Goal: Task Accomplishment & Management: Use online tool/utility

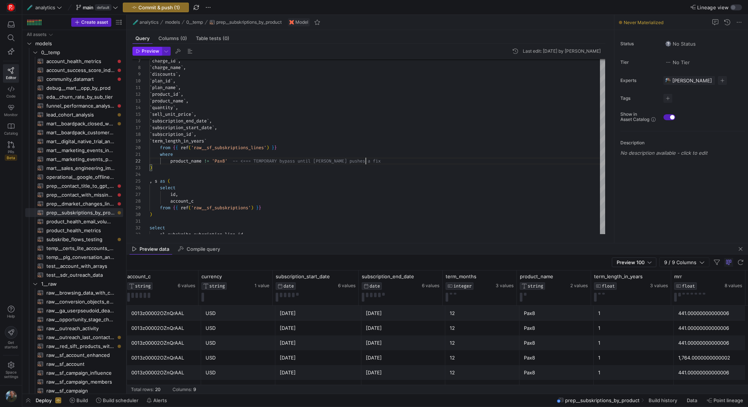
click at [149, 49] on span "Preview" at bounding box center [150, 51] width 17 height 5
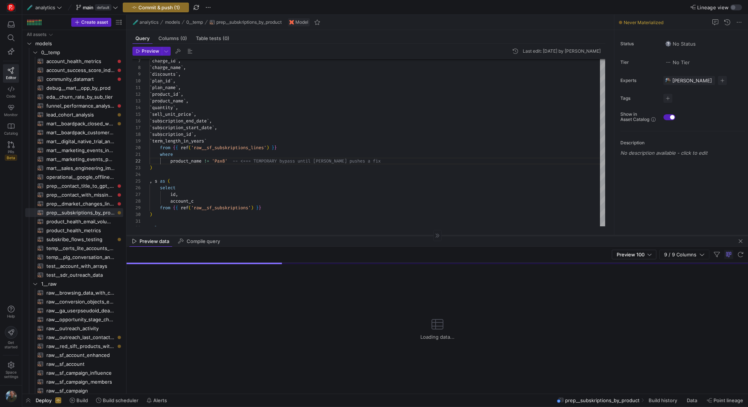
drag, startPoint x: 356, startPoint y: 243, endPoint x: 359, endPoint y: 230, distance: 13.3
click at [359, 235] on div at bounding box center [436, 235] width 621 height 0
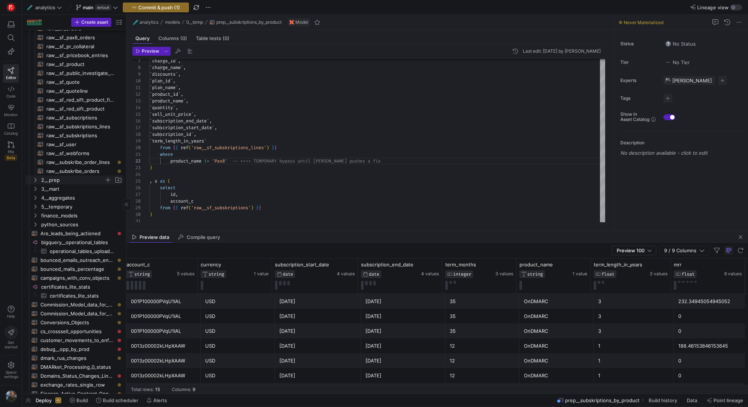
click at [79, 179] on span "2__prep" at bounding box center [72, 180] width 63 height 9
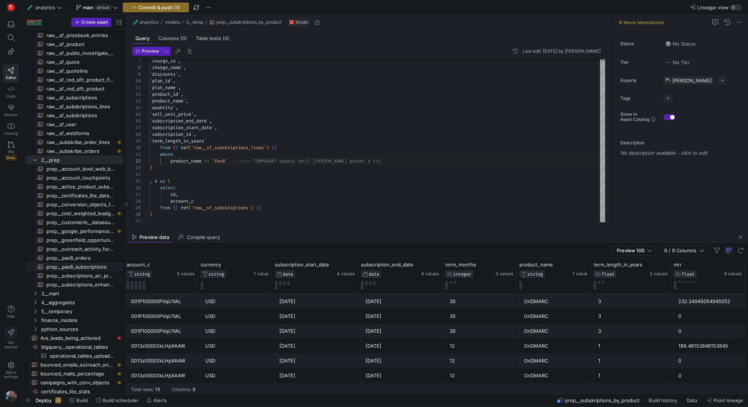
click at [82, 268] on span "prep__pax8_subscriptions​​​​​​​​​​" at bounding box center [80, 267] width 68 height 9
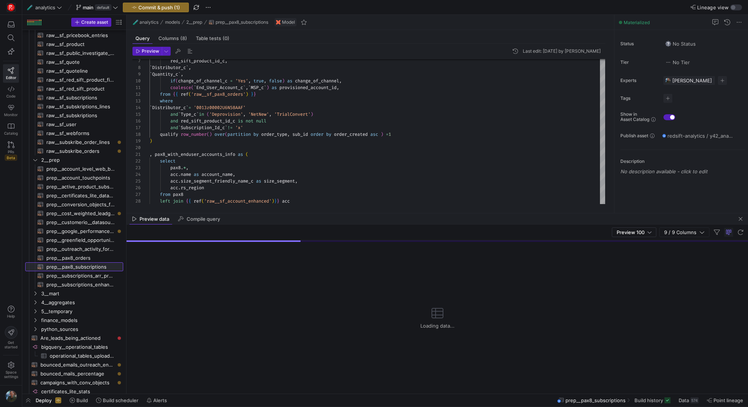
drag, startPoint x: 255, startPoint y: 232, endPoint x: 261, endPoint y: 214, distance: 19.1
click at [261, 214] on as-split "🧪 analytics models 2__prep prep__pax8_subscriptions Model Query Columns (8) Tab…" at bounding box center [436, 204] width 621 height 379
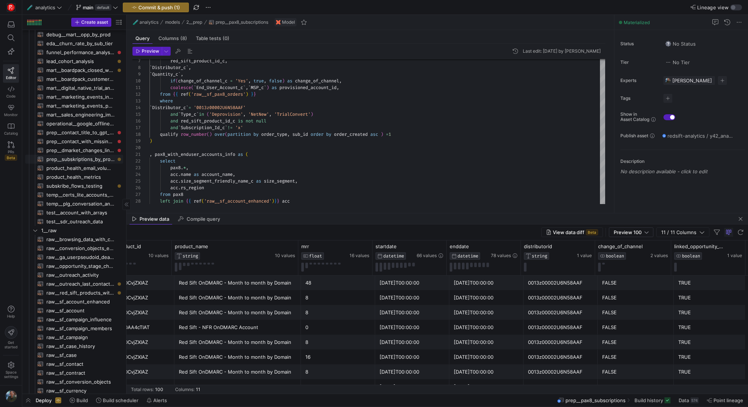
click at [86, 158] on span "prep__subskriptions_by_product​​​​​​​​​​" at bounding box center [80, 159] width 68 height 9
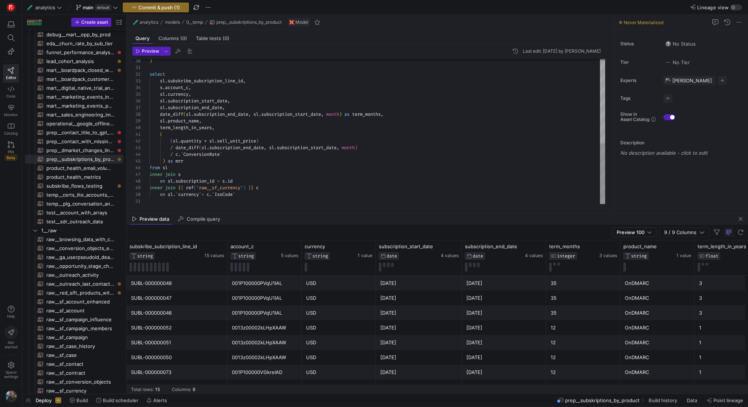
click at [229, 100] on div ") select sl . subskribe_subcription_line_id , s . account_c , sl . currency , s…" at bounding box center [377, 31] width 456 height 346
click at [247, 79] on div ") select sl . subskribe_subcription_line_id , s . account_c , sl . currency , s…" at bounding box center [377, 31] width 456 height 346
click at [273, 189] on div ") select sl . subskribe_subcription_line_id as id , s . account_c , sl . curren…" at bounding box center [377, 31] width 456 height 346
type textarea "( (sl.quantity * sl.sell_unit_price) / date_diff(sl.subscription_end_date, sl.s…"
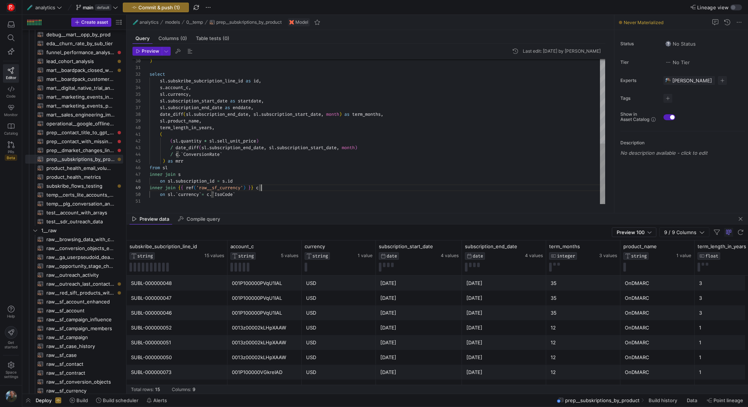
click at [262, 194] on div ") select sl . subskribe_subcription_line_id as id , s . account_c , sl . curren…" at bounding box center [377, 31] width 456 height 346
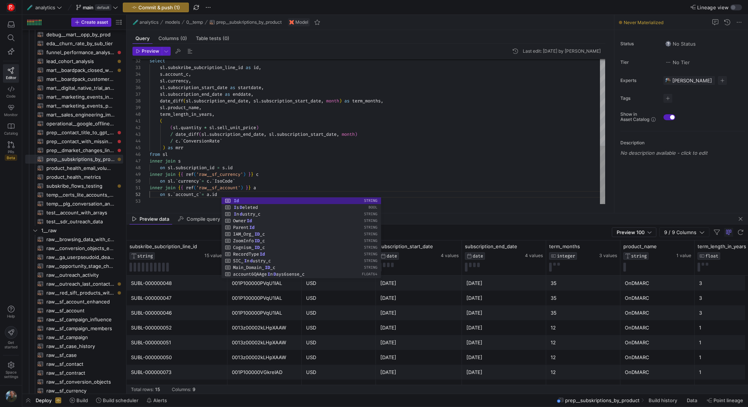
scroll to position [7, 78]
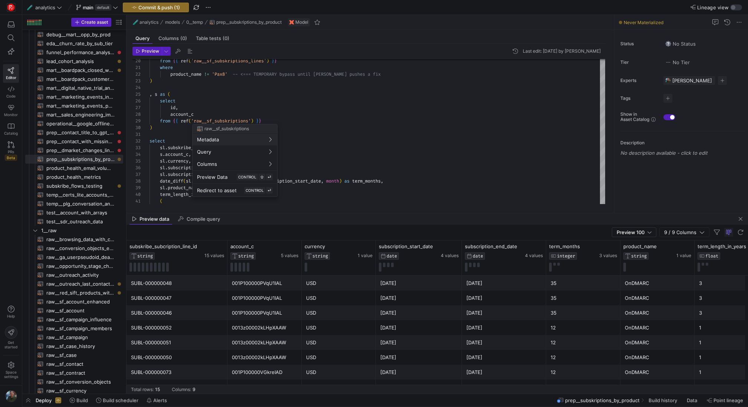
click at [159, 128] on div at bounding box center [374, 203] width 748 height 407
click at [159, 128] on div "select sl . subskribe_subcription_line_id as id , s . account_c , sl . currency…" at bounding box center [377, 105] width 456 height 360
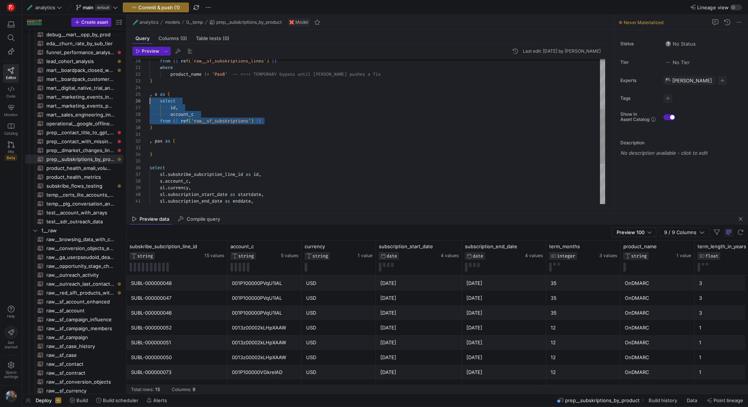
scroll to position [33, 0]
drag, startPoint x: 269, startPoint y: 121, endPoint x: 117, endPoint y: 101, distance: 153.4
click at [149, 101] on div "select sl . subskribe_subcription_line_id as id , s . account_c , sl . currency…" at bounding box center [377, 118] width 456 height 387
click at [168, 149] on div "select sl . subskribe_subcription_line_id as id , s . account_c , sl . currency…" at bounding box center [377, 118] width 456 height 387
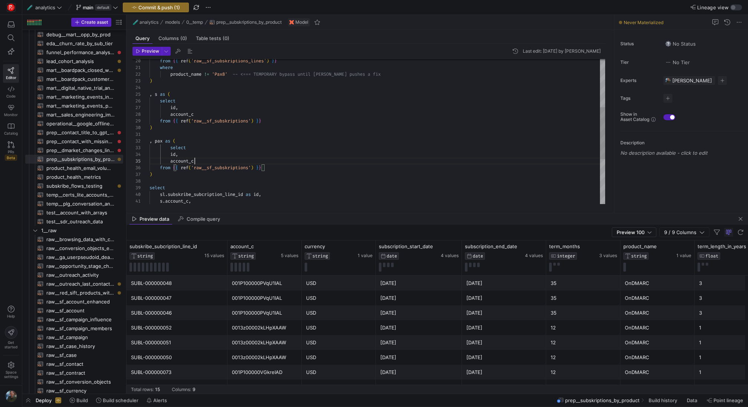
click at [278, 161] on div "select sl . subskribe_subcription_line_id as id , s . account_c , ) from { { re…" at bounding box center [377, 128] width 456 height 407
click at [272, 168] on div "select sl . subskribe_subcription_line_id as id , s . account_c , ) from { { re…" at bounding box center [377, 128] width 456 height 407
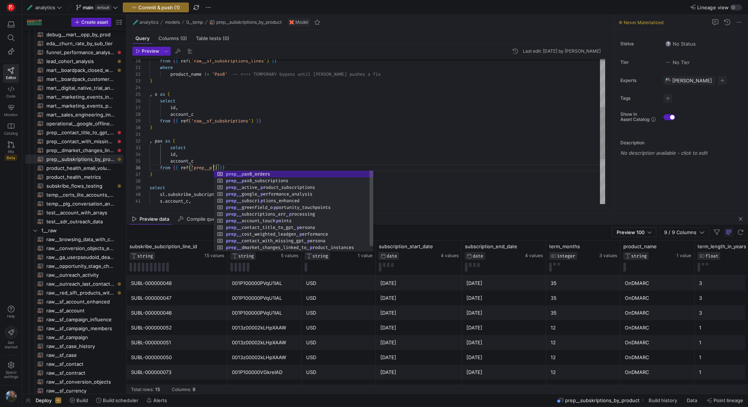
scroll to position [33, 67]
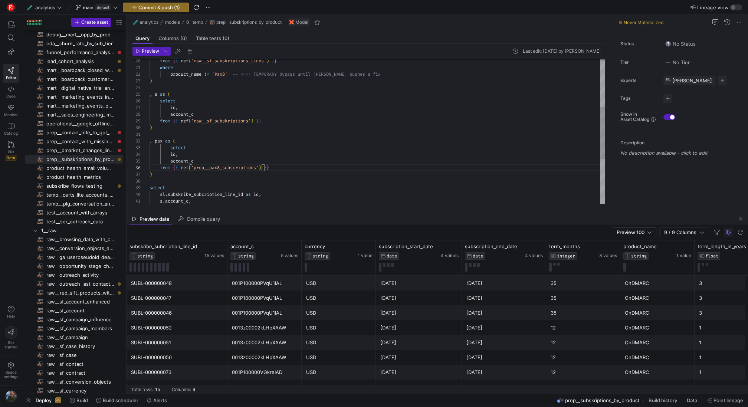
click at [365, 168] on div "select sl . subskribe_subcription_line_id as id , s . account_c , ) from { { re…" at bounding box center [377, 128] width 456 height 407
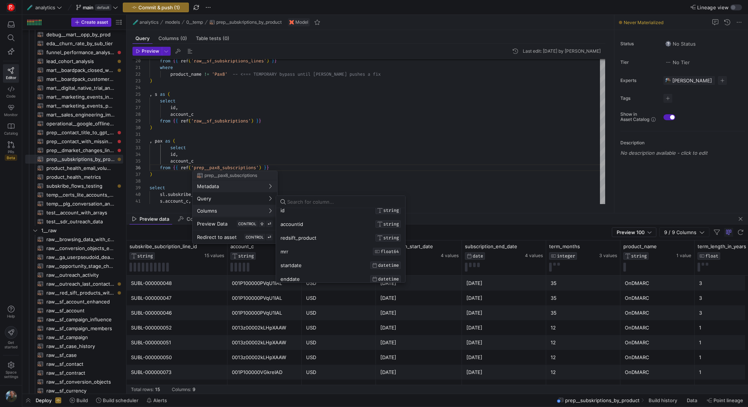
scroll to position [0, 0]
click at [293, 121] on div at bounding box center [374, 203] width 748 height 407
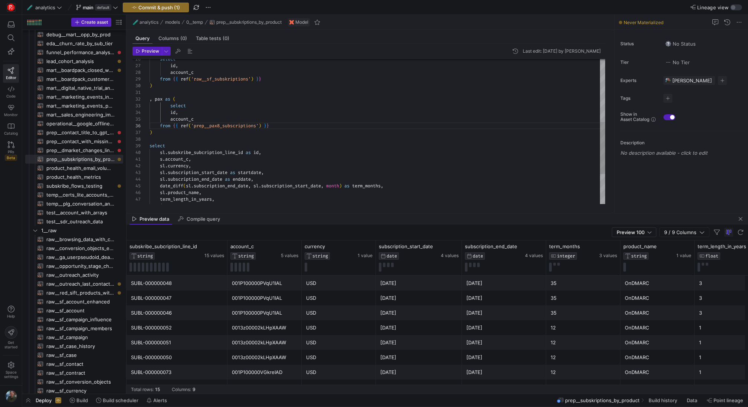
scroll to position [60, 115]
click at [269, 152] on div "select sl . subskribe_subcription_line_id as id , s . account_c , ) from { { re…" at bounding box center [377, 86] width 456 height 407
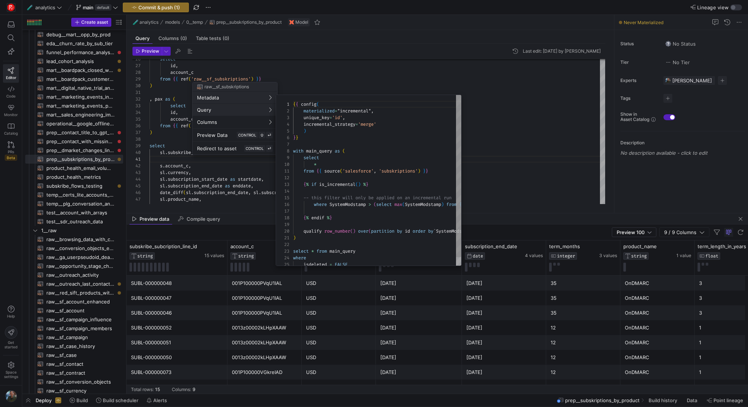
scroll to position [67, 0]
click at [148, 105] on div at bounding box center [374, 203] width 748 height 407
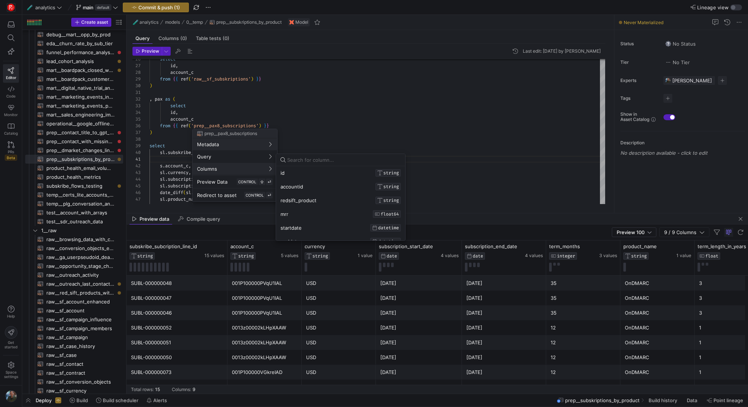
click at [164, 162] on div at bounding box center [374, 203] width 748 height 407
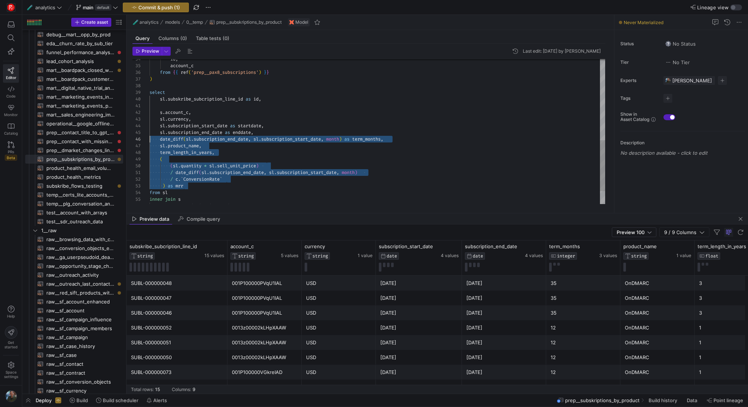
scroll to position [47, 0]
drag, startPoint x: 211, startPoint y: 187, endPoint x: 106, endPoint y: 153, distance: 110.6
click at [149, 152] on div "sl . subskribe_subcription_line_id as id , s . account_c , sl . currency , sl .…" at bounding box center [377, 35] width 456 height 413
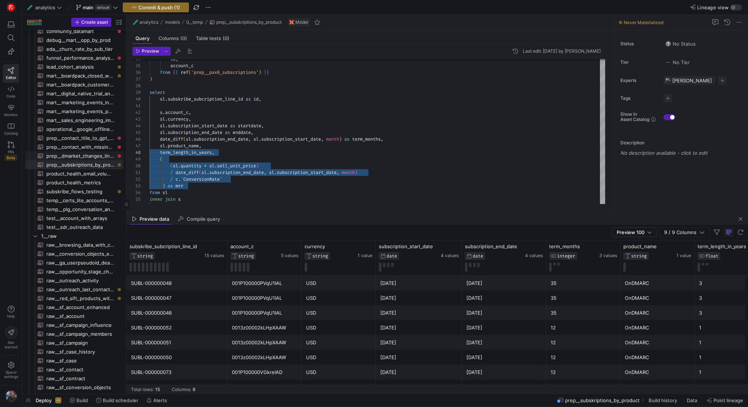
scroll to position [46, 0]
click at [200, 185] on div "sl . subskribe_subcription_line_id as id , s . account_c , sl . currency , sl .…" at bounding box center [377, 35] width 456 height 413
drag, startPoint x: 200, startPoint y: 185, endPoint x: 142, endPoint y: 158, distance: 64.2
click at [149, 158] on div "sl . subskribe_subcription_line_id as id , s . account_c , sl . currency , sl .…" at bounding box center [377, 35] width 456 height 413
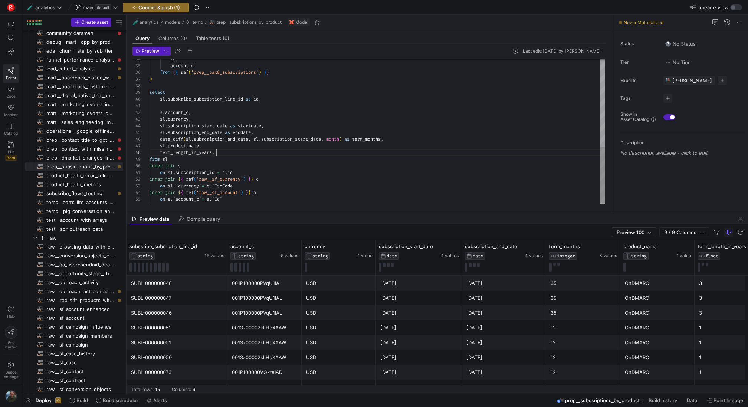
scroll to position [47, 64]
click at [190, 115] on div "sl . subskribe_subcription_line_id as id , s . account_c , sl . currency , sl .…" at bounding box center [377, 19] width 456 height 380
click at [162, 106] on div "sl . subskribe_subcription_line_id as id , s . account_c as accountid , sl . cu…" at bounding box center [377, 19] width 456 height 380
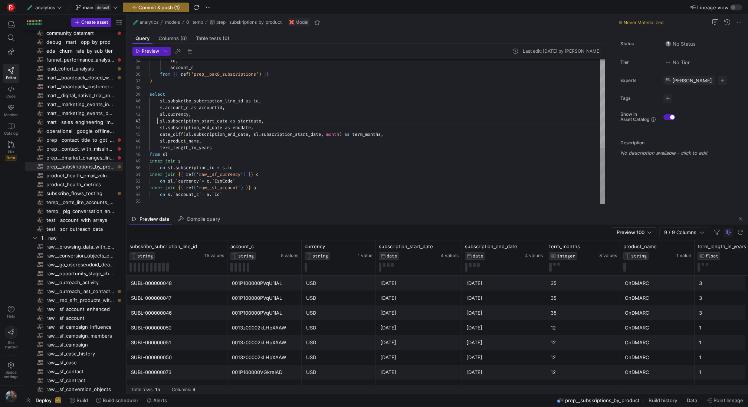
click at [159, 121] on div "sl . subskribe_subcription_line_id as id , s . account_c as accountid , sl . cu…" at bounding box center [377, 17] width 456 height 373
click at [160, 115] on div "sl . subskribe_subcription_line_id as id , s . account_c as accountid , sl . cu…" at bounding box center [377, 17] width 456 height 373
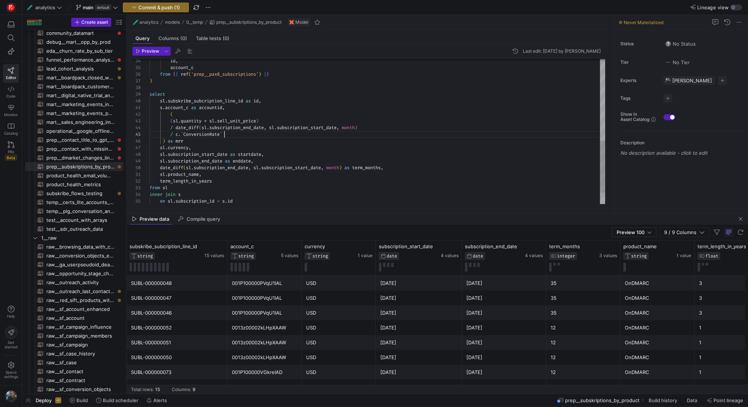
click at [228, 134] on div "sl . subskribe_subcription_line_id as id , s . account_c as accountid , ( sl . …" at bounding box center [377, 34] width 456 height 407
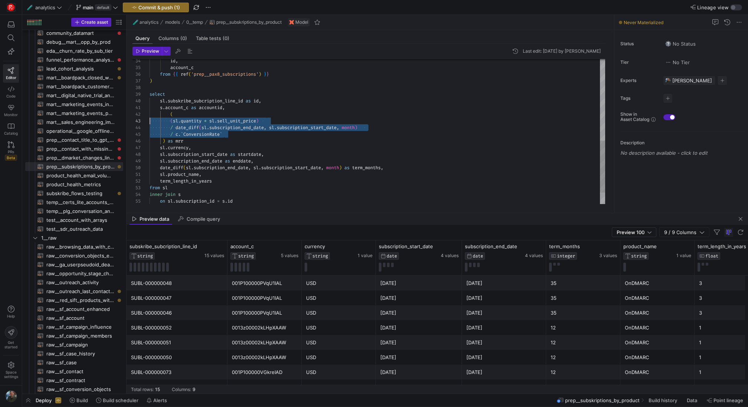
scroll to position [7, 0]
drag, startPoint x: 235, startPoint y: 132, endPoint x: 127, endPoint y: 115, distance: 109.4
click at [149, 115] on div "sl . subskribe_subcription_line_id as id , s . account_c as accountid , ( sl . …" at bounding box center [377, 34] width 456 height 407
click at [239, 140] on div "sl . subskribe_subcription_line_id as id , s . account_c as accountid , ( sl . …" at bounding box center [377, 34] width 456 height 407
drag, startPoint x: 224, startPoint y: 134, endPoint x: 153, endPoint y: 121, distance: 72.5
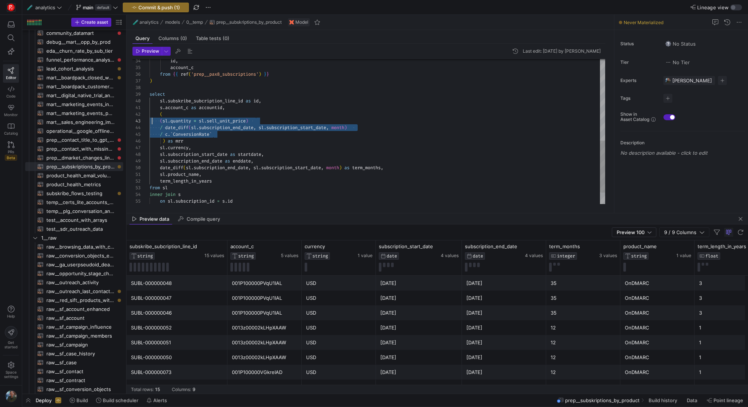
click at [153, 121] on div "sl . subskribe_subcription_line_id as id , s . account_c as accountid , ( sl . …" at bounding box center [377, 34] width 456 height 407
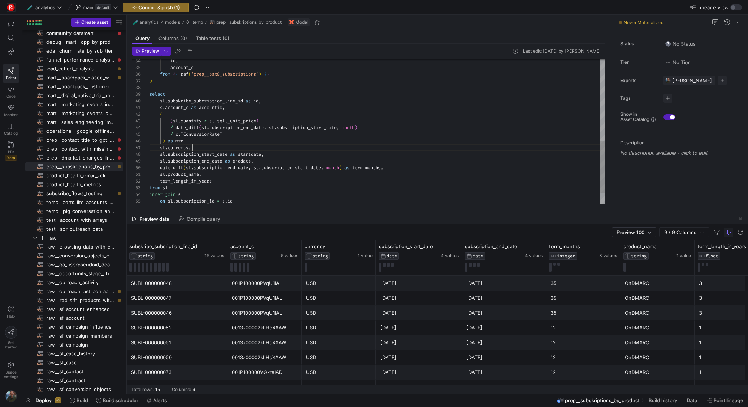
scroll to position [40, 43]
click at [241, 147] on div "sl . subskribe_subcription_line_id as id , s . account_c as accountid , ( sl . …" at bounding box center [377, 34] width 456 height 407
click at [151, 121] on div "sl . subskribe_subcription_line_id as id , s . account_c as accountid , ( sl . …" at bounding box center [377, 34] width 456 height 407
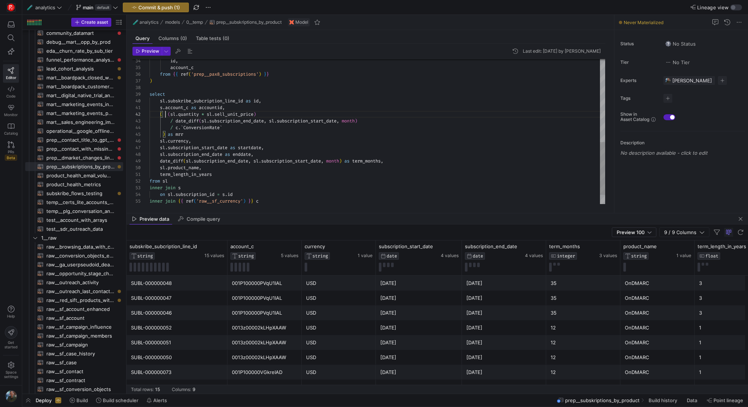
scroll to position [53, 171]
click at [320, 158] on div "sl . subskribe_subcription_line_id as id , s . account_c as accountid , ( ( sl …" at bounding box center [377, 31] width 456 height 400
drag, startPoint x: 218, startPoint y: 142, endPoint x: 150, endPoint y: 142, distance: 67.9
click at [150, 142] on div "sl . subskribe_subcription_line_id as id , s . account_c as accountid , ( ( sl …" at bounding box center [377, 31] width 456 height 400
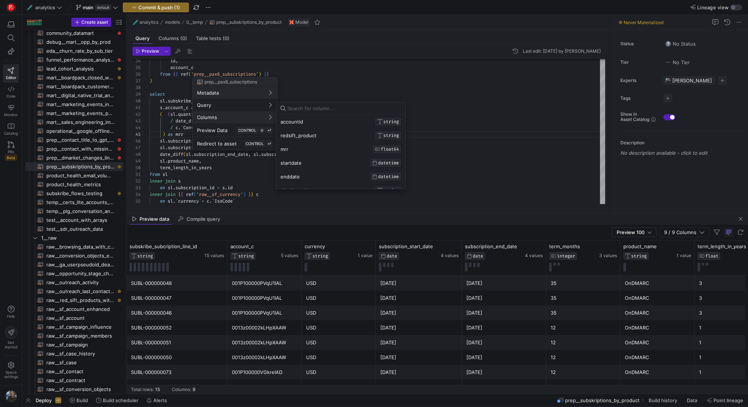
scroll to position [21, 0]
click at [237, 132] on kbd "CONTROL" at bounding box center [247, 130] width 21 height 7
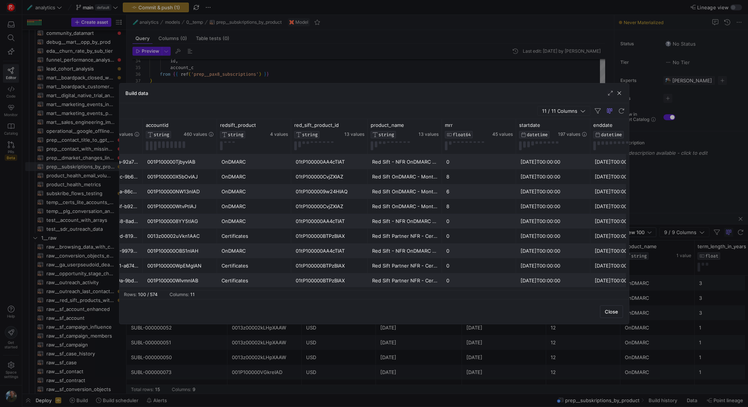
scroll to position [0, 111]
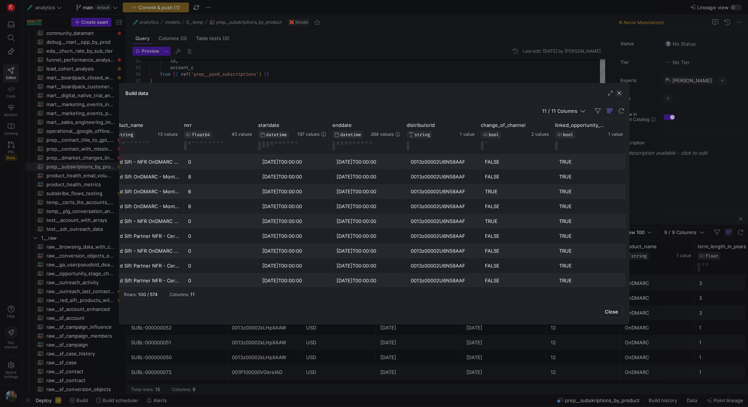
click at [621, 91] on span "button" at bounding box center [618, 92] width 7 height 7
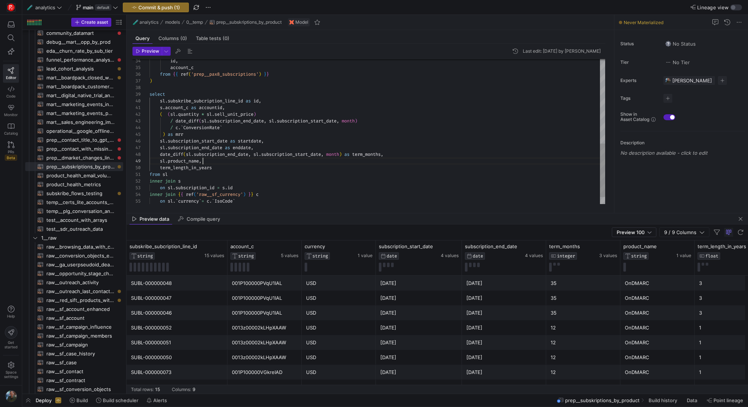
click at [225, 164] on div "sl . subskribe_subcription_line_id as id , s . account_c as accountid , ( ( sl …" at bounding box center [377, 27] width 456 height 393
click at [159, 169] on div "sl . subskribe_subcription_line_id as id , s . account_c as accountid , ( ( sl …" at bounding box center [377, 34] width 456 height 407
click at [184, 177] on div "sl . subskribe_subcription_line_id as id , s . account_c as accountid , ( ( sl …" at bounding box center [377, 34] width 456 height 407
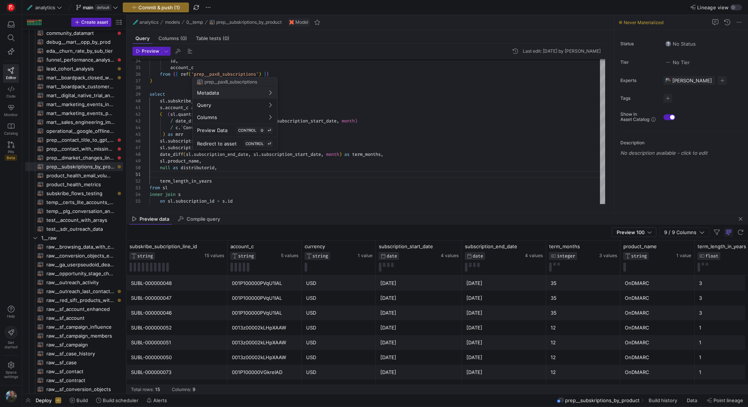
click at [237, 183] on div at bounding box center [374, 203] width 748 height 407
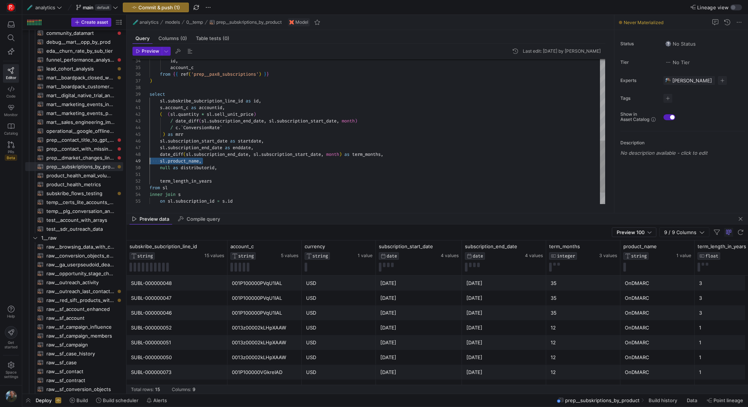
drag, startPoint x: 211, startPoint y: 162, endPoint x: 138, endPoint y: 162, distance: 73.4
click at [149, 162] on div "sl . subskribe_subcription_line_id as id , s . account_c as accountid , ( ( sl …" at bounding box center [377, 34] width 456 height 407
click at [193, 135] on div "sl . subskribe_subcription_line_id as id , s . account_c as accountid , ( ( sl …" at bounding box center [377, 31] width 456 height 400
click at [169, 141] on div "sl . subskribe_subcription_line_id as id , s . account_c as accountid , ( ( sl …" at bounding box center [377, 34] width 456 height 407
click at [200, 142] on div "sl . subskribe_subcription_line_id as id , s . account_c as accountid , ( ( sl …" at bounding box center [377, 34] width 456 height 407
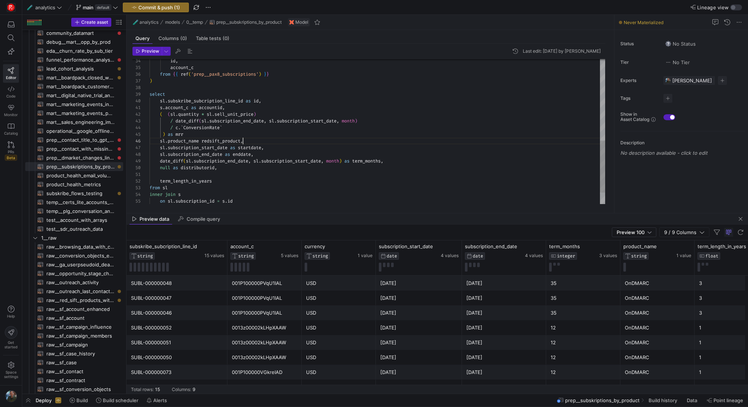
click at [344, 171] on div "sl . subskribe_subcription_line_id as id , s . account_c as accountid , ( ( sl …" at bounding box center [377, 34] width 456 height 407
click at [203, 141] on div "sl . subskribe_subcription_line_id as id , s . account_c as accountid , ( ( sl …" at bounding box center [377, 34] width 456 height 407
click at [312, 139] on div "sl . subskribe_subcription_line_id as id , s . account_c as accountid , ( ( sl …" at bounding box center [377, 34] width 456 height 407
click at [246, 133] on kbd "CONTROL" at bounding box center [247, 130] width 21 height 7
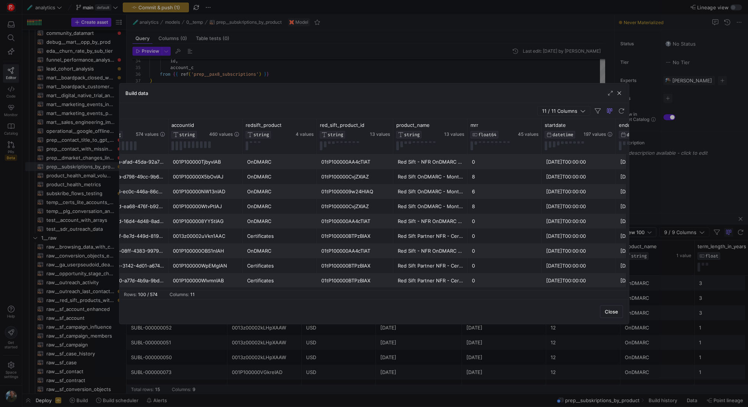
scroll to position [0, 33]
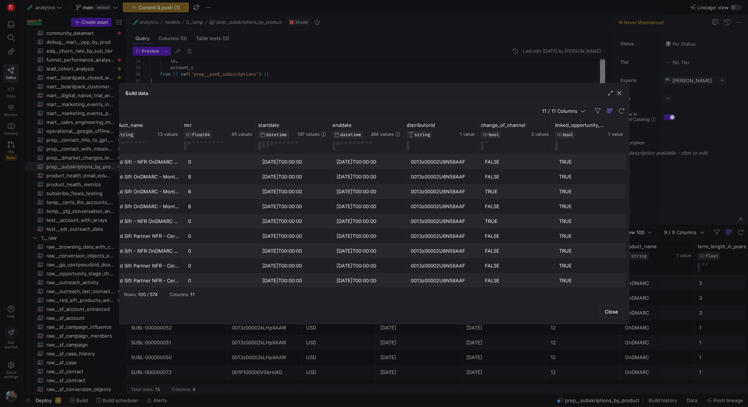
click at [619, 90] on span "button" at bounding box center [618, 92] width 7 height 7
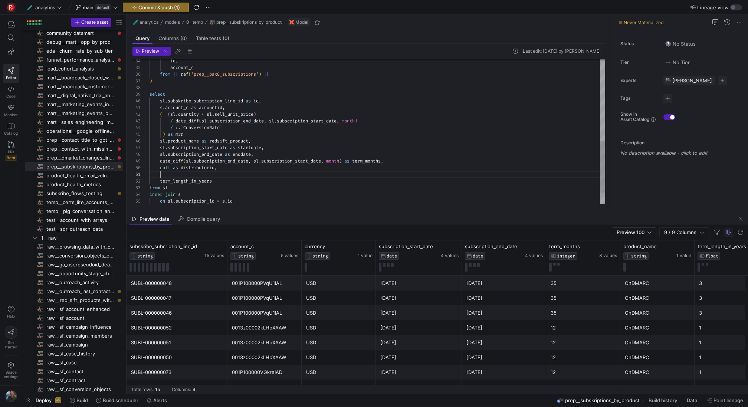
click at [170, 174] on div "sl . subskribe_subcription_line_id as id , s . account_c as accountid , ( ( sl …" at bounding box center [377, 34] width 456 height 407
drag, startPoint x: 216, startPoint y: 182, endPoint x: 129, endPoint y: 182, distance: 87.5
click at [149, 182] on div "sl . subskribe_subcription_line_id as id , s . account_c as accountid , ( ( sl …" at bounding box center [377, 34] width 456 height 407
click at [155, 53] on span "Preview" at bounding box center [150, 51] width 17 height 5
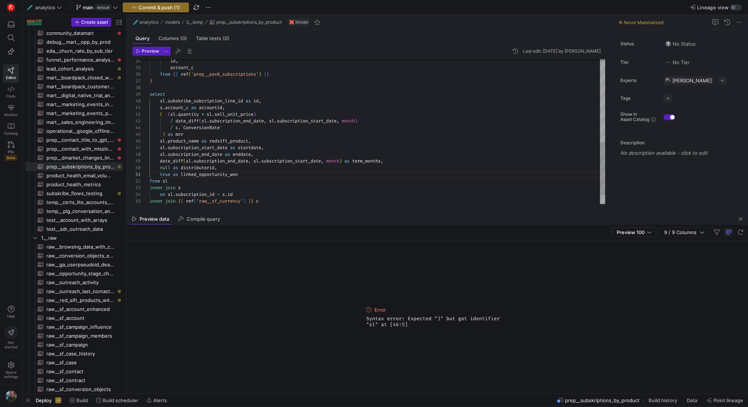
click at [229, 133] on div "sl . subskribe_subcription_line_id as id , s . account_c as accountid , ( ( sl …" at bounding box center [377, 31] width 456 height 400
click at [152, 53] on span "Preview" at bounding box center [150, 51] width 17 height 5
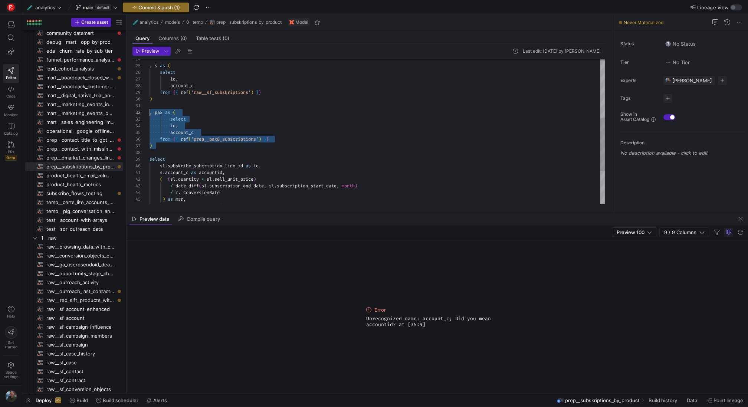
drag, startPoint x: 164, startPoint y: 147, endPoint x: 132, endPoint y: 114, distance: 45.1
click at [149, 114] on div "sl . subskribe_subcription_line_id as id , s . account_c as accountid , ( ( sl …" at bounding box center [377, 96] width 456 height 400
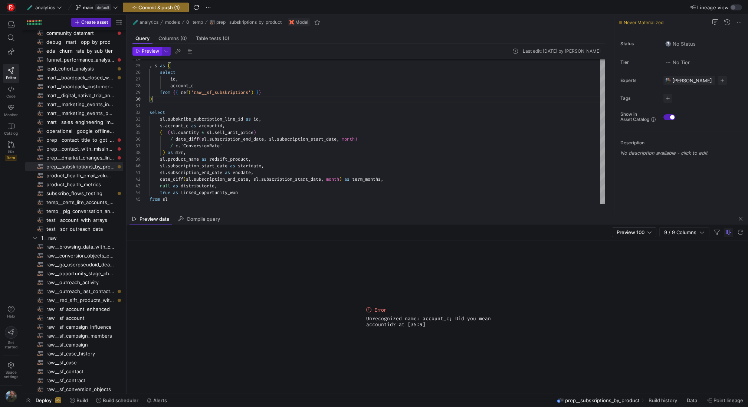
click at [152, 48] on span "button" at bounding box center [147, 51] width 29 height 8
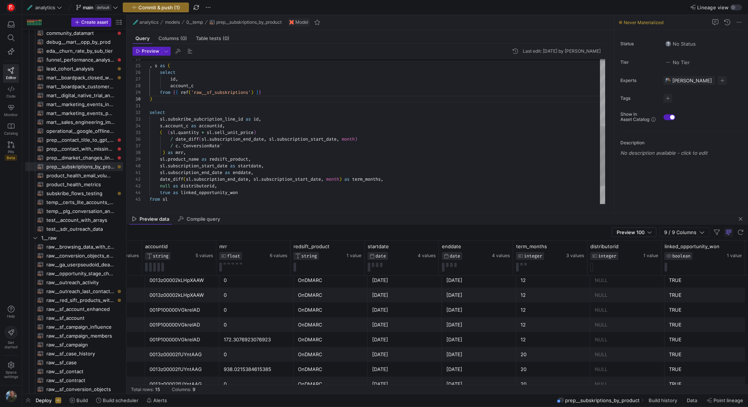
click at [161, 177] on div "sl . subskribe_subcription_line_id as id , s . account_c as accountid , ( ( sl …" at bounding box center [377, 72] width 456 height 353
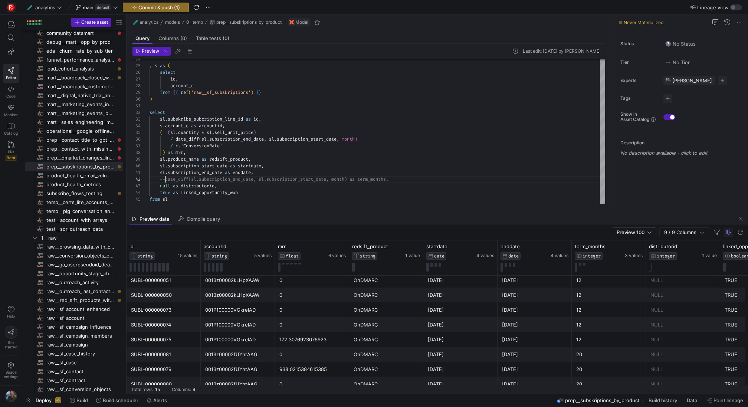
scroll to position [82, 0]
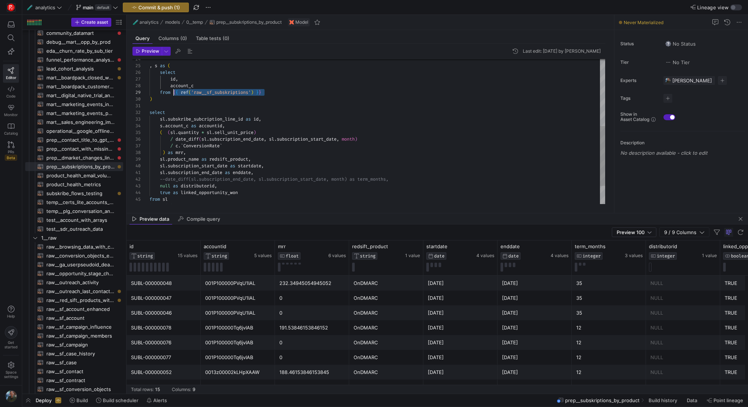
drag, startPoint x: 272, startPoint y: 91, endPoint x: 173, endPoint y: 92, distance: 99.0
click at [173, 92] on div "sl . subskribe_subcription_line_id as id , s . account_c as accountid , ( ( sl …" at bounding box center [377, 72] width 456 height 353
click at [174, 106] on div "sl . subskribe_subcription_line_id as id , s . account_c as accountid , ( ( sl …" at bounding box center [377, 72] width 456 height 353
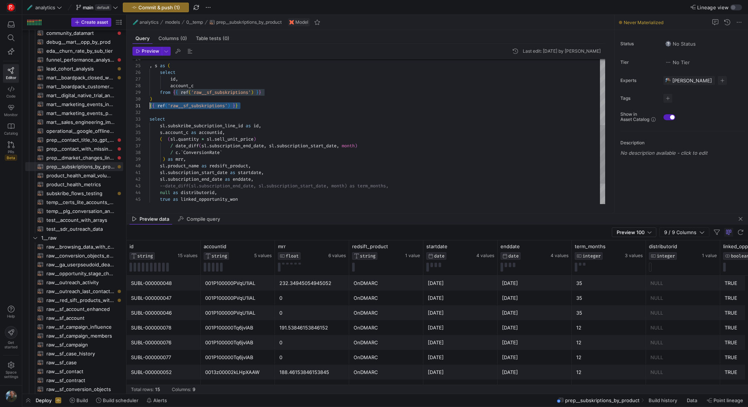
drag, startPoint x: 246, startPoint y: 106, endPoint x: 139, endPoint y: 104, distance: 107.2
click at [149, 104] on div "sl . subskribe_subcription_line_id as id , s . account_c as accountid , ( ( sl …" at bounding box center [377, 76] width 456 height 360
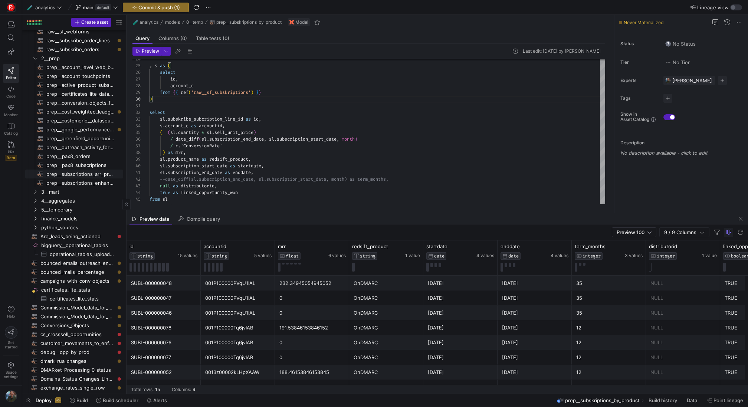
click at [82, 176] on span "prep__subscriptions_arr_processing​​​​​​​​​​" at bounding box center [80, 174] width 68 height 9
type textarea "with subs_prep as ( SELECT [DOMAIN_NAME], s.sbqq_account_c as accountid, IF(s.p…"
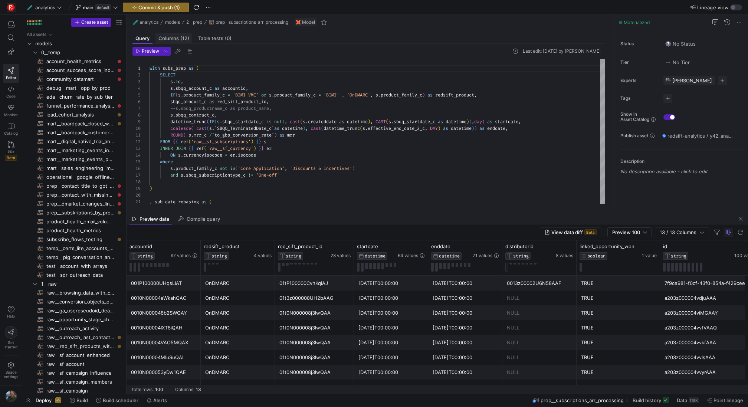
click at [173, 36] on span "Columns (12)" at bounding box center [173, 38] width 31 height 5
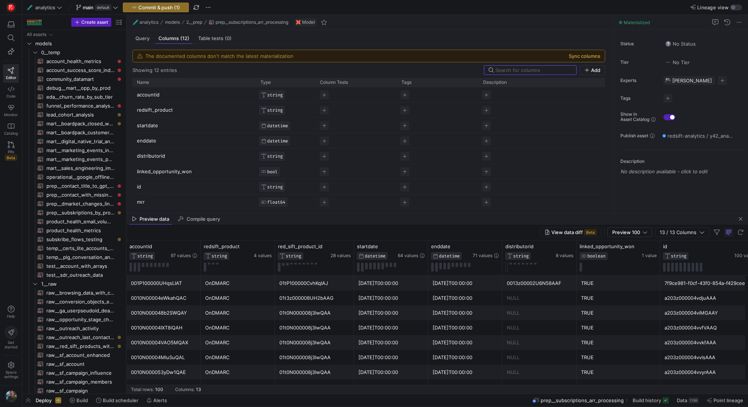
click at [570, 55] on button "Sync columns" at bounding box center [585, 56] width 32 height 6
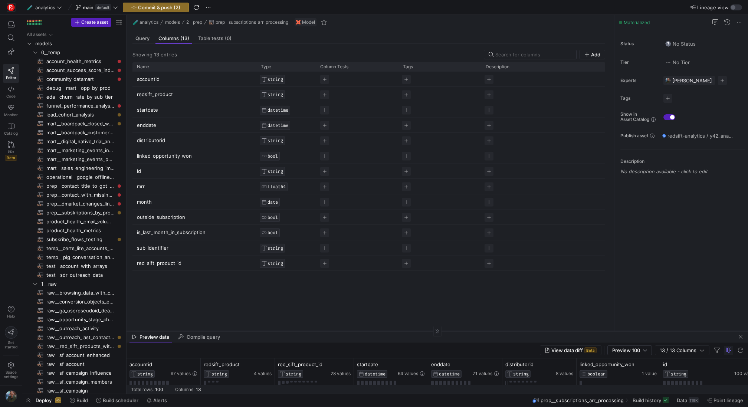
drag, startPoint x: 357, startPoint y: 213, endPoint x: 357, endPoint y: 329, distance: 116.9
click at [357, 331] on div at bounding box center [436, 331] width 621 height 0
click at [139, 39] on span "Query" at bounding box center [142, 38] width 14 height 5
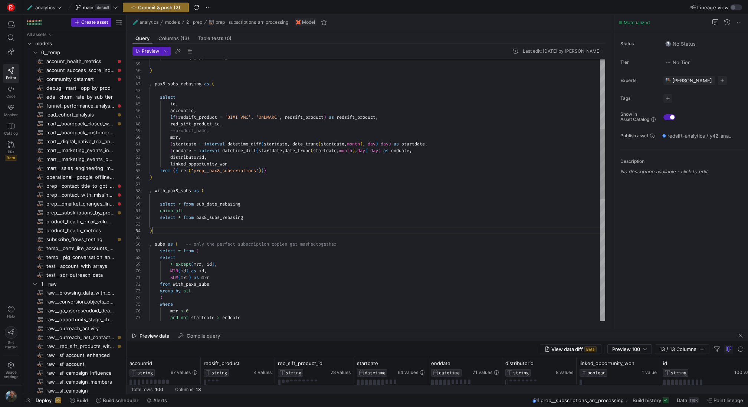
click at [218, 228] on div "on c . sbqq_opportunity_c = o . id ) , pax8_subs_rebasing as ( select id , acco…" at bounding box center [377, 288] width 456 height 974
click at [154, 230] on div "on c . sbqq_opportunity_c = o . id ) , pax8_subs_rebasing as ( select id , acco…" at bounding box center [377, 288] width 456 height 974
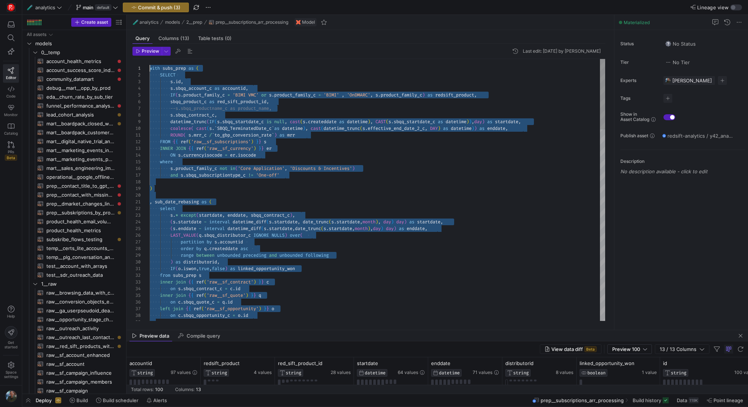
drag, startPoint x: 250, startPoint y: 231, endPoint x: 99, endPoint y: -69, distance: 335.9
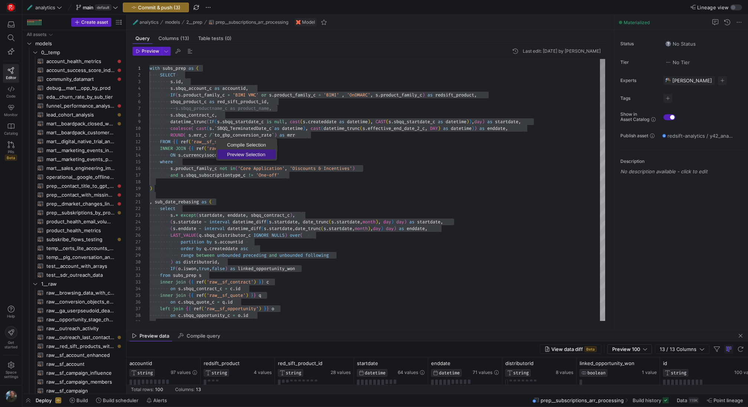
click at [239, 157] on link "Preview Selection" at bounding box center [246, 154] width 58 height 10
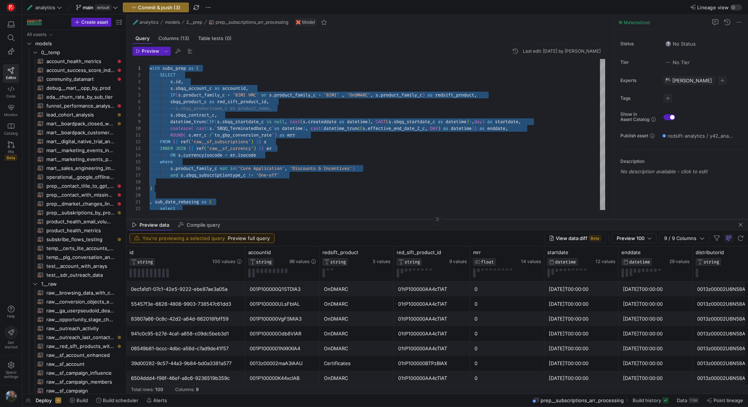
drag, startPoint x: 365, startPoint y: 329, endPoint x: 385, endPoint y: 218, distance: 112.7
click at [385, 219] on div at bounding box center [436, 219] width 621 height 0
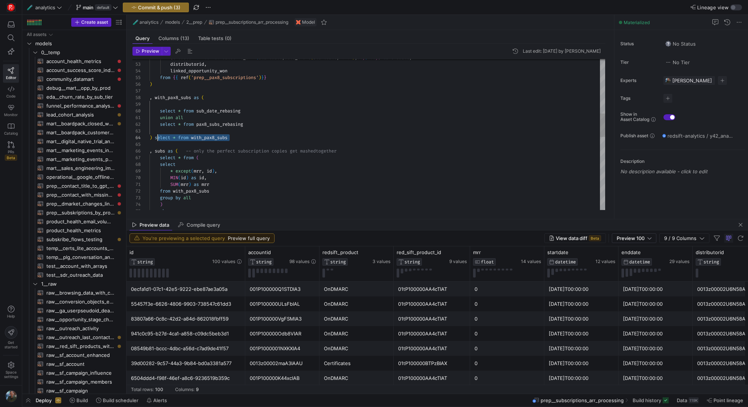
scroll to position [20, 5]
drag, startPoint x: 239, startPoint y: 136, endPoint x: 154, endPoint y: 136, distance: 85.3
click at [154, 136] on div "( enddate - interval datetime_diff ( startdate , date_trunc ( startdate , month…" at bounding box center [377, 195] width 456 height 974
click at [88, 216] on span "prep__subskriptions_by_product​​​​​​​​​​" at bounding box center [80, 212] width 68 height 9
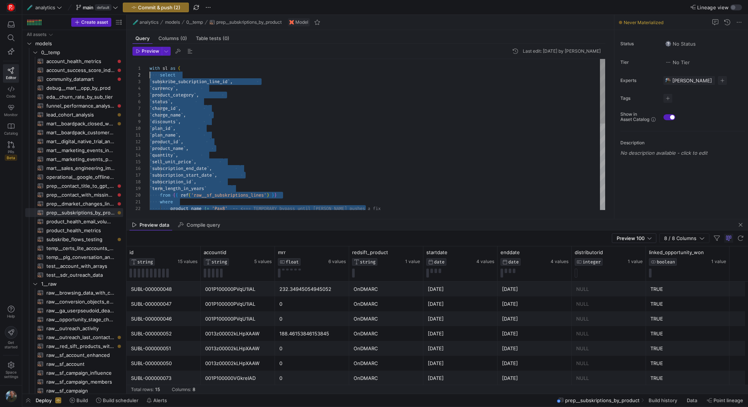
drag, startPoint x: 373, startPoint y: 187, endPoint x: 145, endPoint y: 73, distance: 255.5
click at [149, 73] on div "from { { ref ( 'raw__sf_subskriptions_lines' ) } } where product_name != 'Pax8'…" at bounding box center [377, 235] width 456 height 353
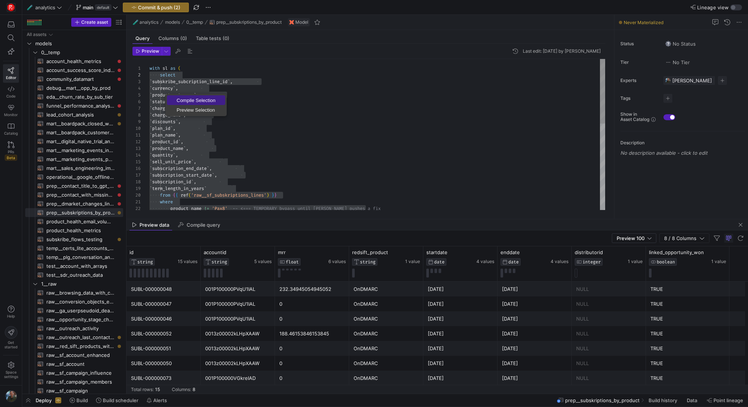
click at [186, 105] on link "Preview Selection" at bounding box center [196, 110] width 58 height 10
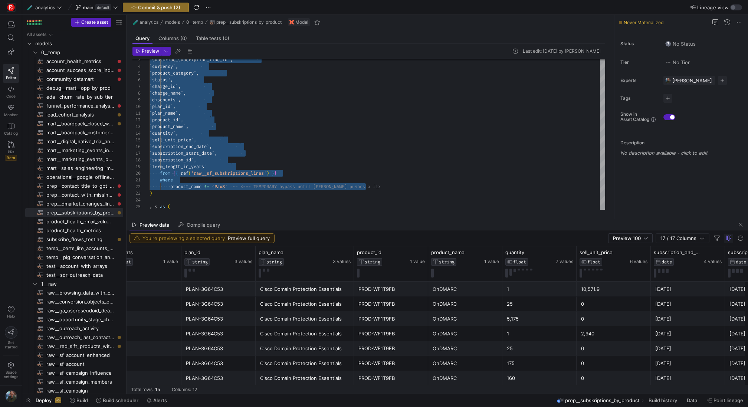
scroll to position [0, 579]
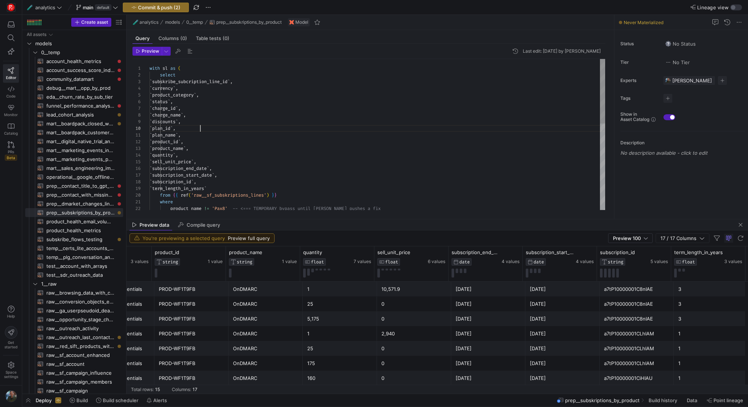
click at [207, 129] on div "from { { ref ( 'raw__sf_subskriptions_lines' ) } } where product_name != 'Pax8'…" at bounding box center [377, 235] width 456 height 353
drag, startPoint x: 223, startPoint y: 142, endPoint x: 124, endPoint y: 143, distance: 99.8
click at [149, 143] on div "from { { ref ( 'raw__sf_subskriptions_lines' ) } } where product_name != 'Pax8'…" at bounding box center [377, 235] width 456 height 353
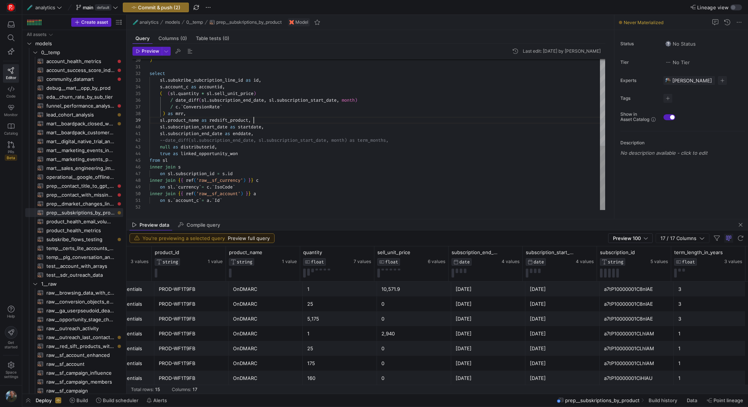
click at [267, 120] on div ") select sl . subskribe_subcription_line_id as id , s . account_c as accountid …" at bounding box center [377, 33] width 456 height 353
click at [258, 114] on div ") select sl . subskribe_subcription_line_id as id , s . account_c as accountid …" at bounding box center [377, 33] width 456 height 353
click at [189, 119] on div ") select sl . subskribe_subcription_line_id as id , s . account_c as accountid …" at bounding box center [377, 37] width 456 height 360
click at [210, 121] on div ") select sl . subskribe_subcription_line_id as id , s . account_c as accountid …" at bounding box center [377, 37] width 456 height 360
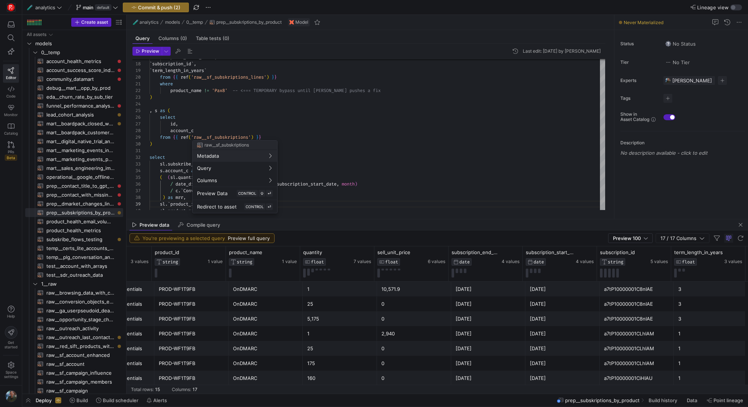
click at [349, 101] on div at bounding box center [374, 203] width 748 height 407
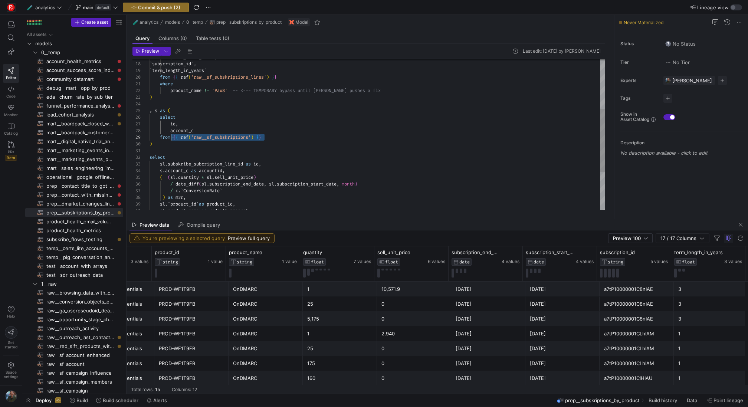
drag, startPoint x: 275, startPoint y: 138, endPoint x: 172, endPoint y: 138, distance: 102.0
click at [172, 138] on div ") select sl . subskribe_subcription_line_id as id , s . account_c as accountid …" at bounding box center [377, 121] width 456 height 360
click at [206, 152] on div ") select sl . subskribe_subcription_line_id as id , s . account_c as accountid …" at bounding box center [377, 121] width 456 height 360
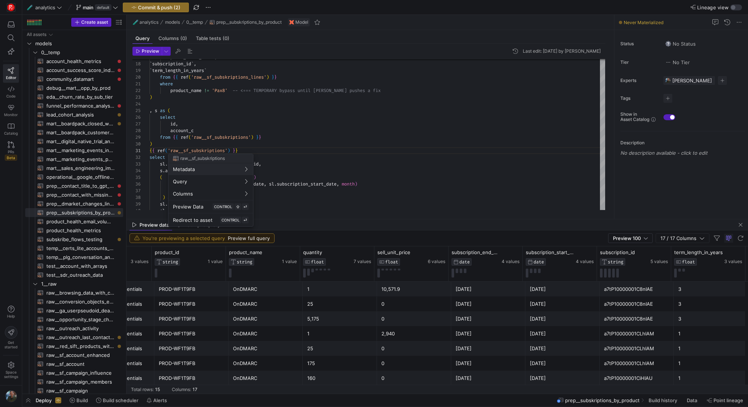
click at [281, 146] on div at bounding box center [374, 203] width 748 height 407
click at [264, 148] on div ") { { ref ( 'raw__sf_subskriptions' ) } } select sl . subskribe_subcription_lin…" at bounding box center [377, 121] width 456 height 360
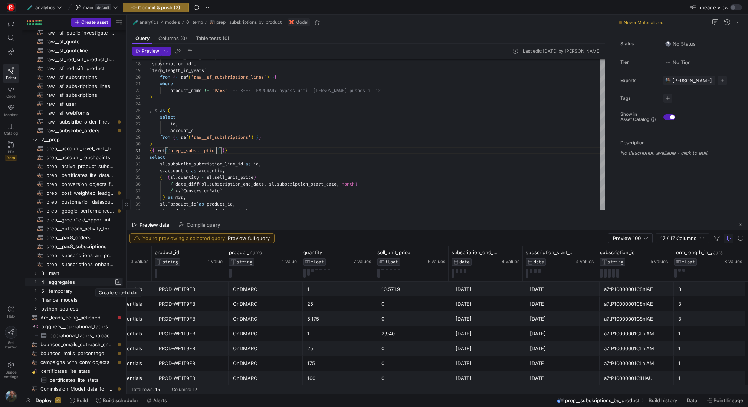
scroll to position [0, 72]
click at [306, 140] on div ") { { ref ( 'prep__subscriptions_arr_process' ) } } select sl . subskribe_subcr…" at bounding box center [377, 121] width 456 height 360
click at [220, 151] on div ") { { ref ( 'prep__subscriptions_arr_process' ) } } select sl . subskribe_subcr…" at bounding box center [377, 121] width 456 height 360
click at [256, 154] on div ") { { ref ( 'prep__subscriptions_arr_process' ) } } select sl . subskribe_subcr…" at bounding box center [377, 121] width 456 height 360
click at [276, 144] on div ") { { ref ( 'prep__subscriptions_arr_process' ) } } select sl . subskribe_subcr…" at bounding box center [377, 121] width 456 height 360
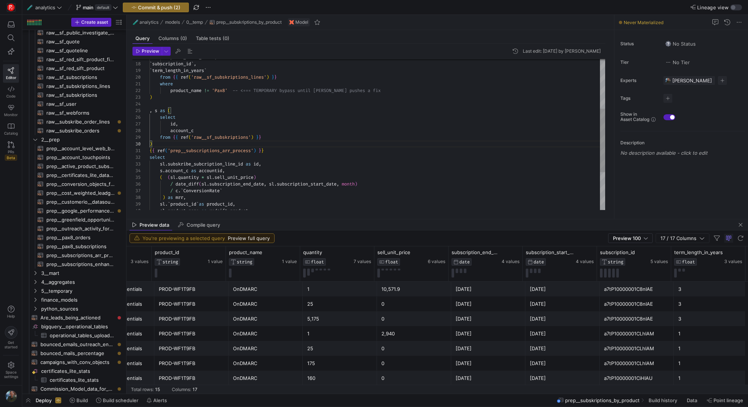
click at [271, 150] on div ") { { ref ( 'prep__subscriptions_arr_process' ) } } select sl . subskribe_subcr…" at bounding box center [377, 121] width 456 height 360
click at [301, 147] on div ") { { ref ( 'prep__subscriptions_arr_processing' ) } } select sl . subskribe_su…" at bounding box center [377, 121] width 456 height 360
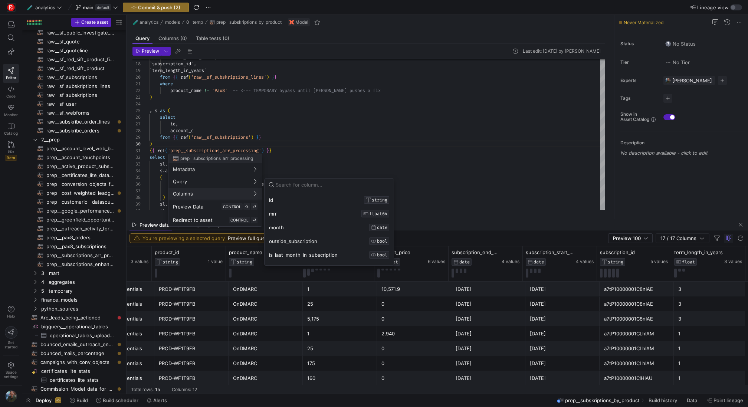
click at [303, 146] on div at bounding box center [374, 203] width 748 height 407
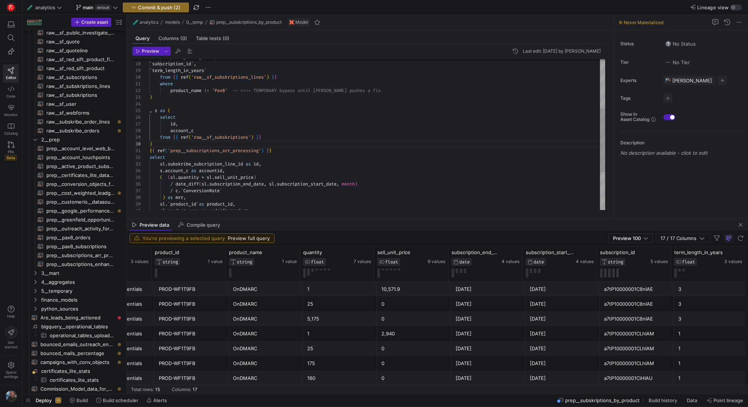
click at [279, 150] on div ") { { ref ( 'prep__subscriptions_arr_processing' ) } } select sl . subskribe_su…" at bounding box center [377, 121] width 456 height 360
click at [303, 142] on div ") { { ref ( 'prep__pax8_orders' ) } } select sl . subskribe_subcription_line_id…" at bounding box center [377, 121] width 456 height 360
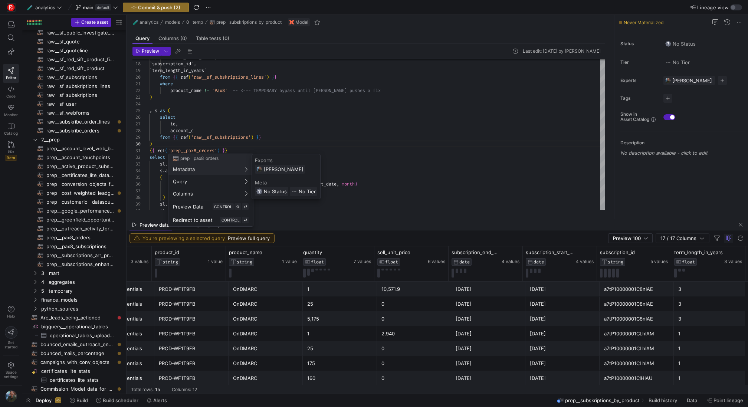
click at [231, 147] on div at bounding box center [374, 203] width 748 height 407
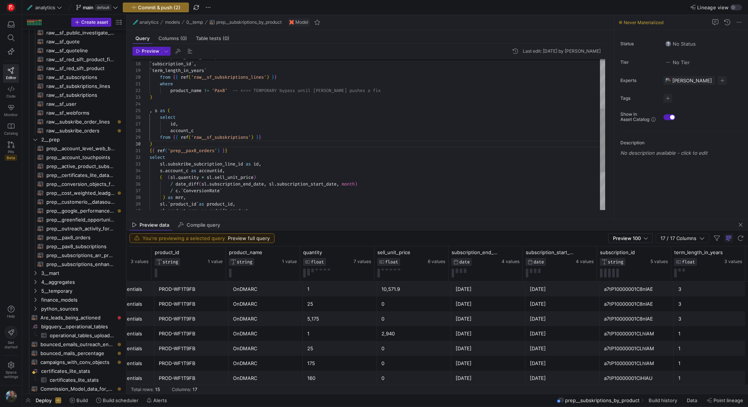
click at [231, 150] on div ") { { ref ( 'prep__pax8_orders' ) } } select sl . subskribe_subcription_line_id…" at bounding box center [377, 121] width 456 height 360
click at [282, 152] on div ") { { ref ( 'prep__pax8_subscriptions' ) } } select sl . subskribe_subcription_…" at bounding box center [377, 121] width 456 height 360
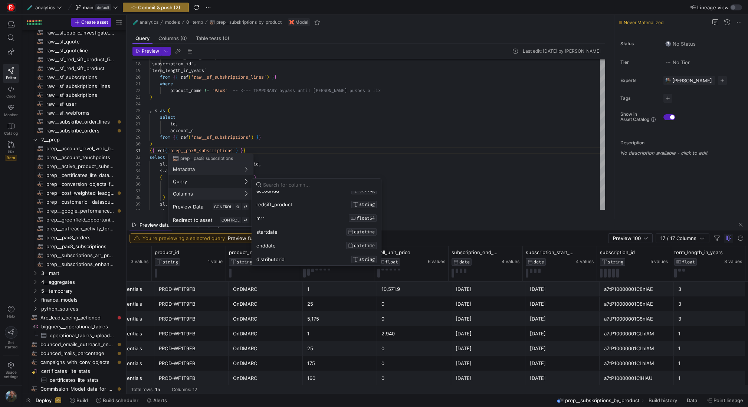
scroll to position [0, 0]
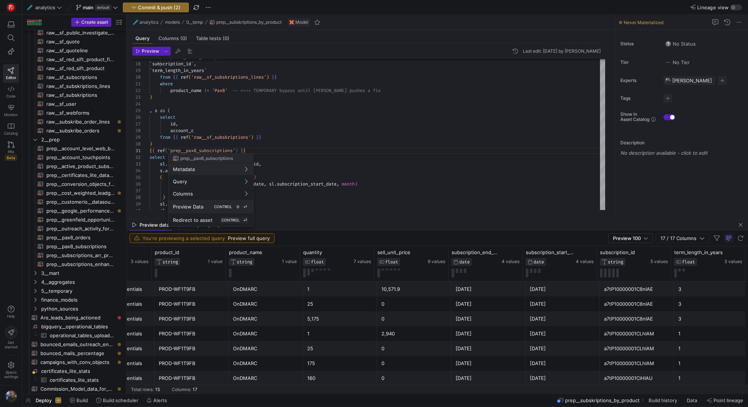
click at [226, 210] on button "Preview Data CONTROL ⇧ ⏎" at bounding box center [210, 206] width 85 height 13
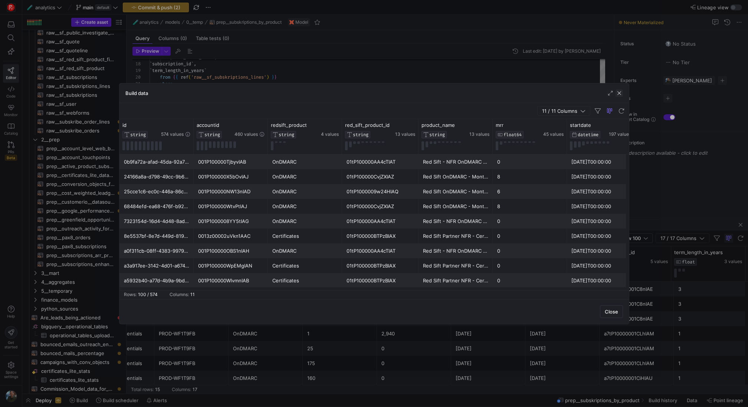
click at [617, 93] on span "button" at bounding box center [618, 92] width 7 height 7
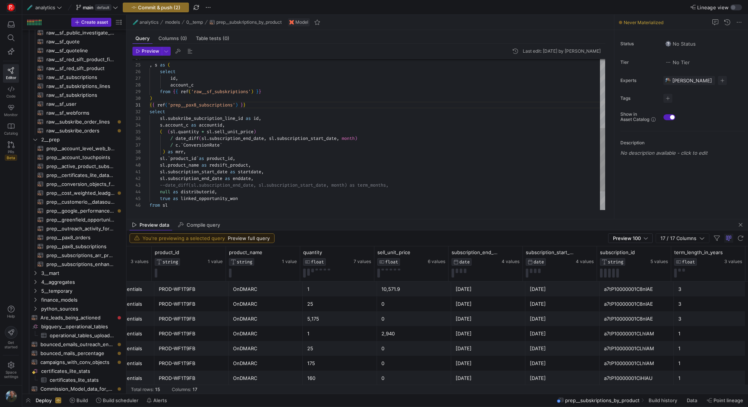
click at [218, 167] on div ") { { ref ( 'prep__pax8_subscriptions' ) } } select sl . subskribe_subcription_…" at bounding box center [377, 75] width 456 height 360
click at [228, 158] on div ") { { ref ( 'prep__pax8_subscriptions' ) } } select sl . subskribe_subcription_…" at bounding box center [377, 75] width 456 height 360
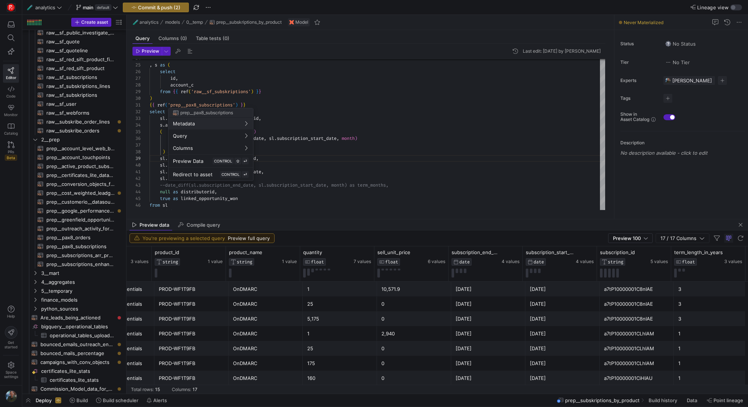
click at [254, 70] on div at bounding box center [374, 203] width 748 height 407
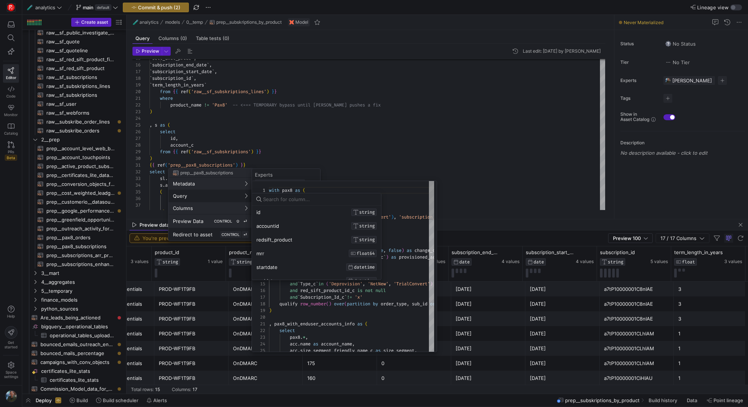
scroll to position [67, 0]
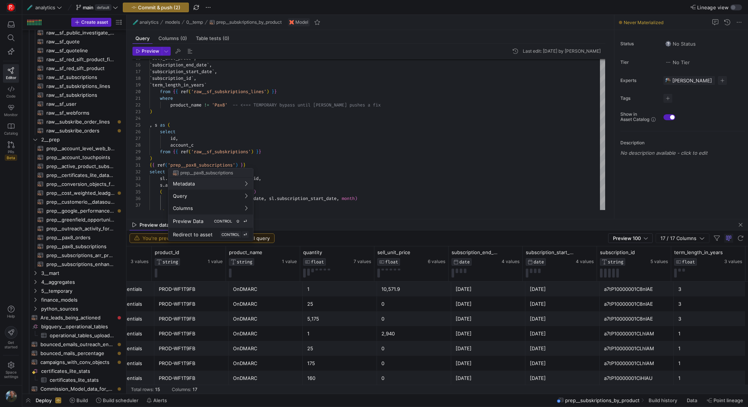
click at [222, 218] on kbd "CONTROL" at bounding box center [223, 221] width 21 height 7
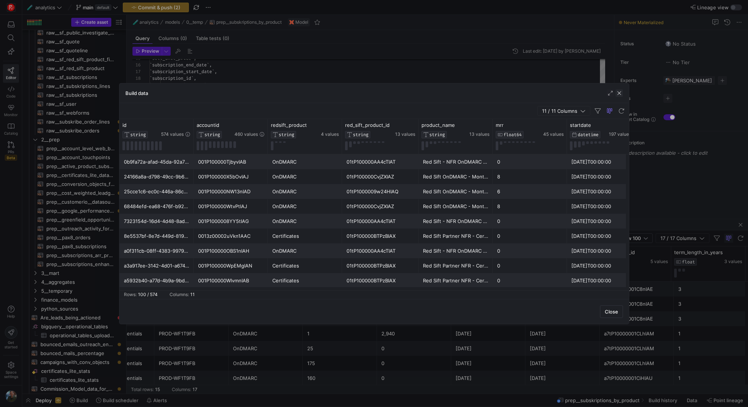
click at [621, 92] on span "button" at bounding box center [618, 92] width 7 height 7
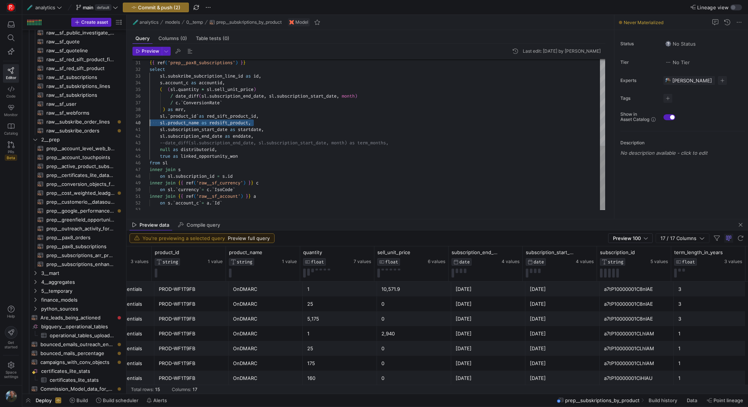
scroll to position [60, 0]
drag, startPoint x: 259, startPoint y: 121, endPoint x: 138, endPoint y: 120, distance: 120.9
click at [149, 120] on div ") { { ref ( 'prep__pax8_subscriptions' ) } } select sl . subskribe_subcription_…" at bounding box center [377, 33] width 456 height 360
click at [202, 109] on div ") { { ref ( 'prep__pax8_subscriptions' ) } } select sl . subskribe_subcription_…" at bounding box center [377, 33] width 456 height 360
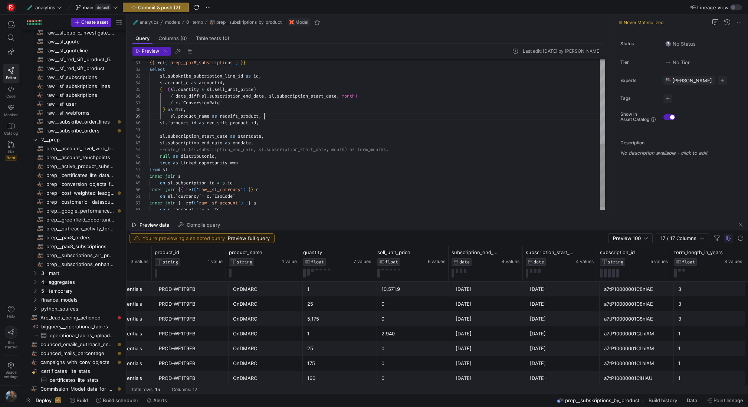
click at [170, 118] on div ") { { ref ( 'prep__pax8_subscriptions' ) } } select sl . subskribe_subcription_…" at bounding box center [377, 36] width 456 height 367
click at [167, 132] on div ") { { ref ( 'prep__pax8_subscriptions' ) } } select sl . subskribe_subcription_…" at bounding box center [377, 36] width 456 height 367
click at [321, 194] on div ") { { ref ( 'prep__pax8_subscriptions' ) } } select sl . subskribe_subcription_…" at bounding box center [377, 33] width 456 height 360
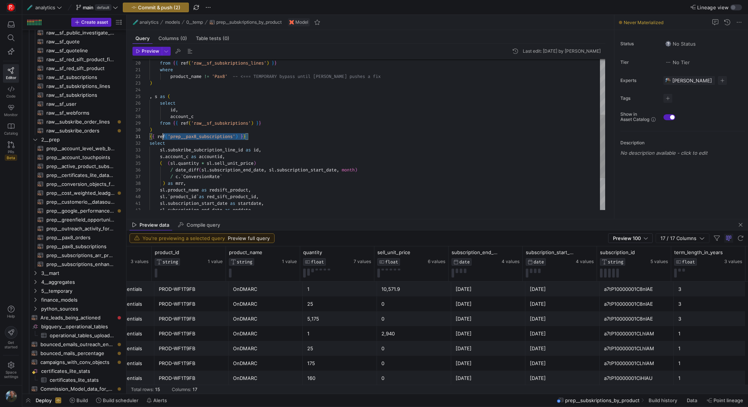
scroll to position [0, 0]
drag, startPoint x: 272, startPoint y: 134, endPoint x: 142, endPoint y: 135, distance: 129.8
click at [149, 135] on div ") { { ref ( 'prep__pax8_subscriptions' ) } } select sl . subskribe_subcription_…" at bounding box center [377, 107] width 456 height 360
type textarea "select sl.subskribe_subcription_line_id as id, s.account_c as accountid, ( (sl.…"
click at [147, 49] on span "Preview" at bounding box center [150, 51] width 17 height 5
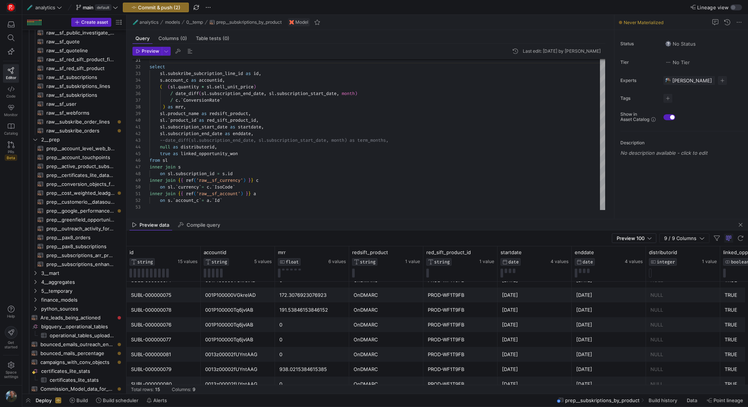
scroll to position [0, 59]
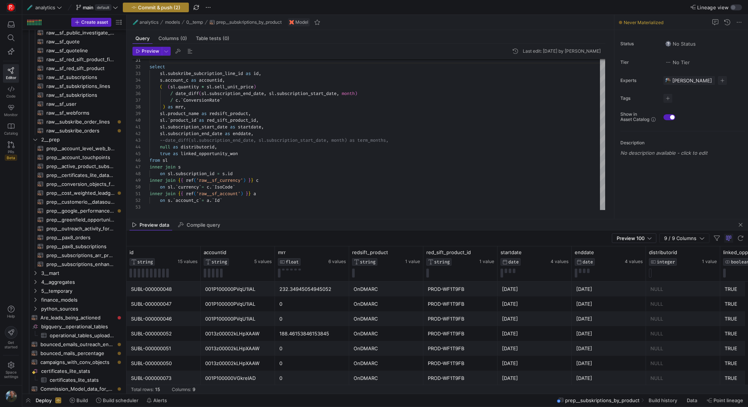
click at [163, 4] on span "Commit & push (2)" at bounding box center [159, 7] width 42 height 6
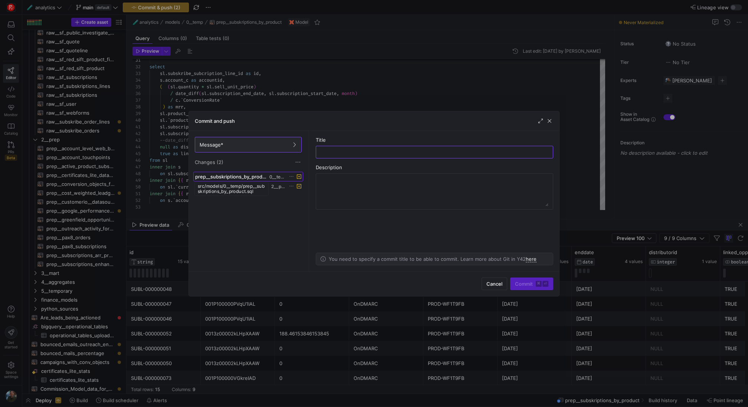
click at [249, 178] on span "prep__subskriptions_by_product.sql" at bounding box center [231, 177] width 73 height 6
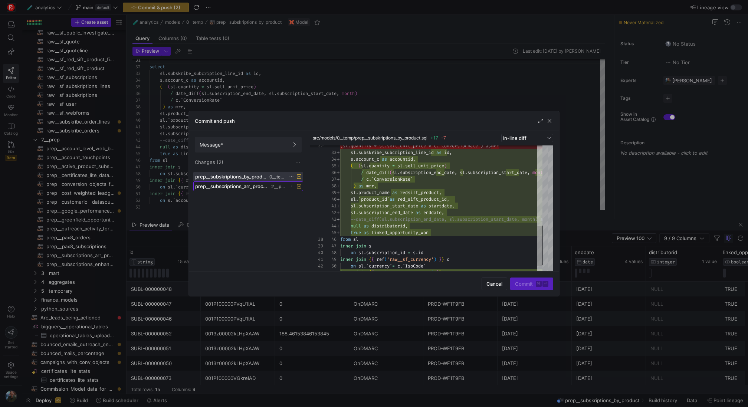
click at [246, 186] on span "prep__subscriptions_arr_processing.yml" at bounding box center [232, 186] width 75 height 6
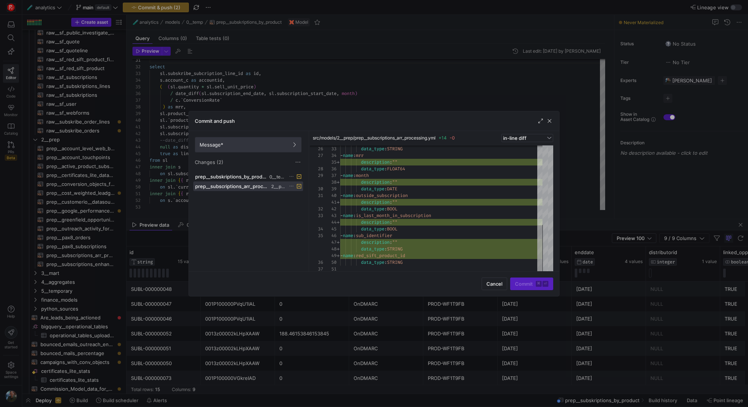
click at [274, 148] on span at bounding box center [248, 144] width 106 height 15
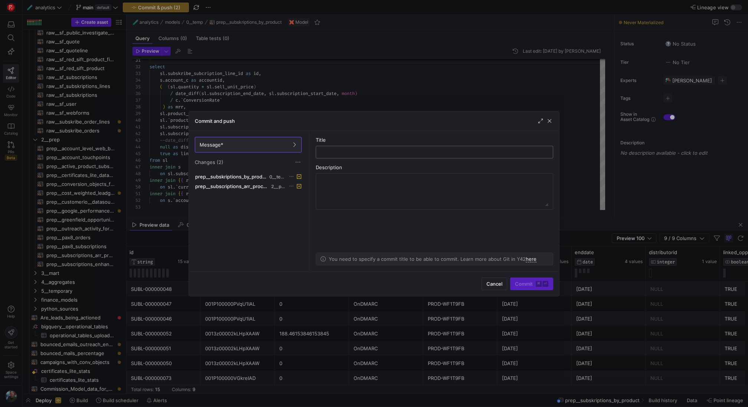
click at [323, 151] on input "text" at bounding box center [434, 152] width 225 height 6
type input "added the subskribe prep"
click at [529, 279] on span "submit" at bounding box center [531, 284] width 42 height 12
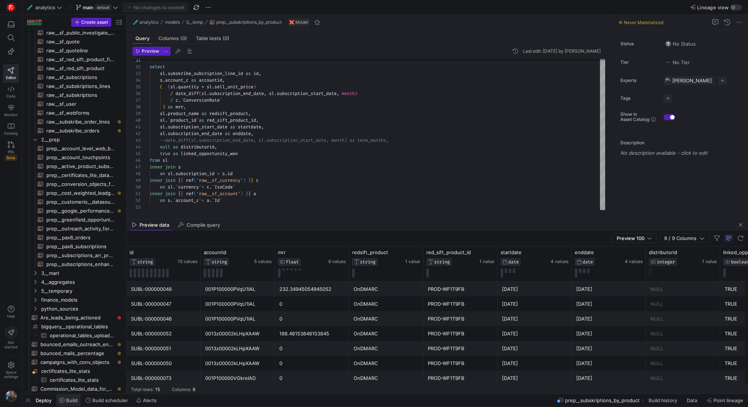
click at [70, 407] on button "Build" at bounding box center [68, 400] width 25 height 13
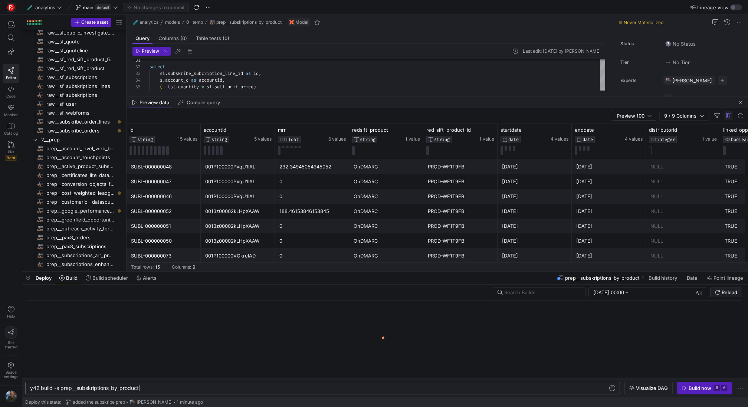
click at [171, 389] on div "y42 build -s prep__subskriptions_by_product" at bounding box center [319, 388] width 578 height 6
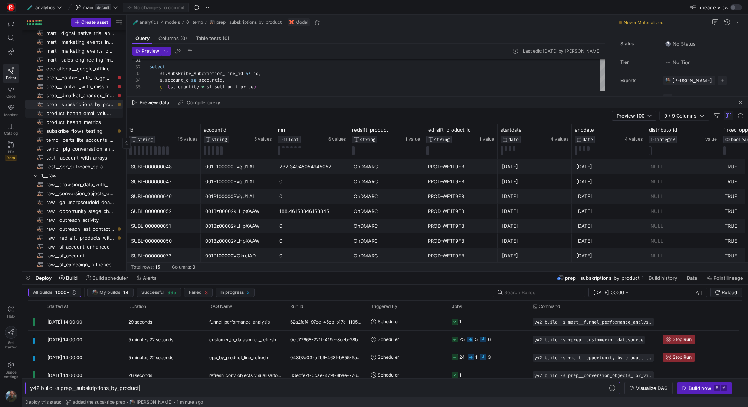
scroll to position [103, 0]
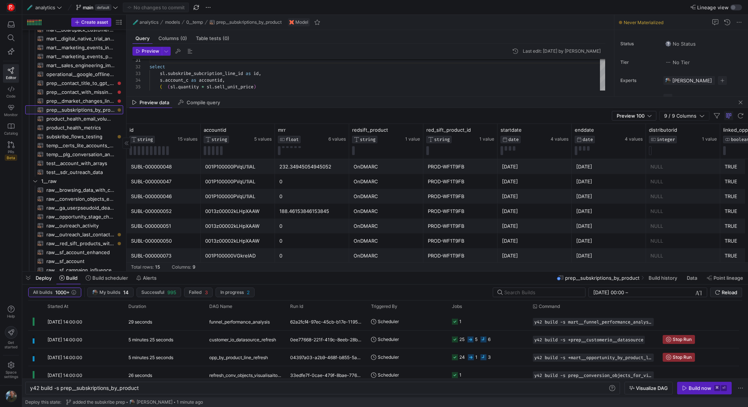
click at [95, 110] on span "prep__subskriptions_by_product​​​​​​​​​​" at bounding box center [80, 110] width 68 height 9
click at [34, 179] on icon "Press SPACE to select this row." at bounding box center [35, 181] width 5 height 4
drag, startPoint x: 78, startPoint y: 110, endPoint x: 89, endPoint y: 223, distance: 113.3
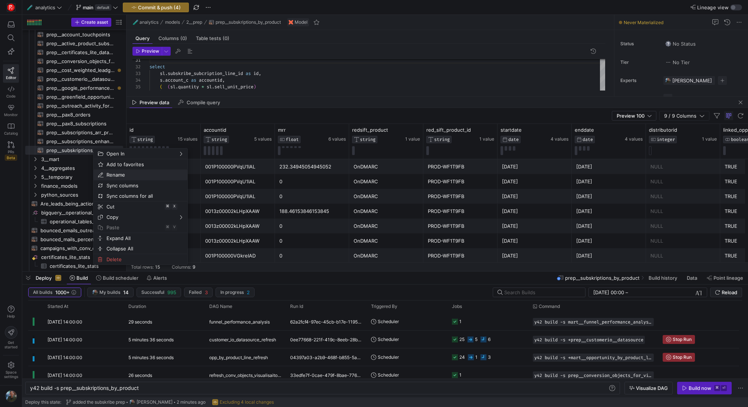
click at [127, 174] on span "Rename" at bounding box center [133, 175] width 61 height 10
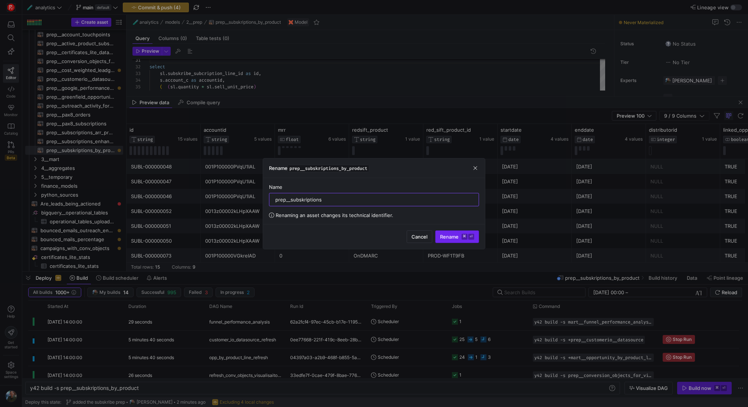
type input "prep__subskriptions"
click at [472, 237] on kbd "⏎" at bounding box center [471, 237] width 6 height 6
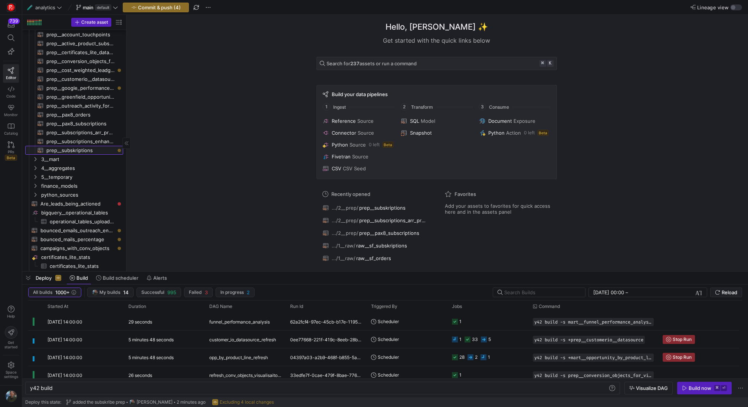
click at [85, 149] on span "prep__subskriptions​​​​​​​​​​" at bounding box center [80, 150] width 68 height 9
type textarea "y42 build -s prep__subskriptions"
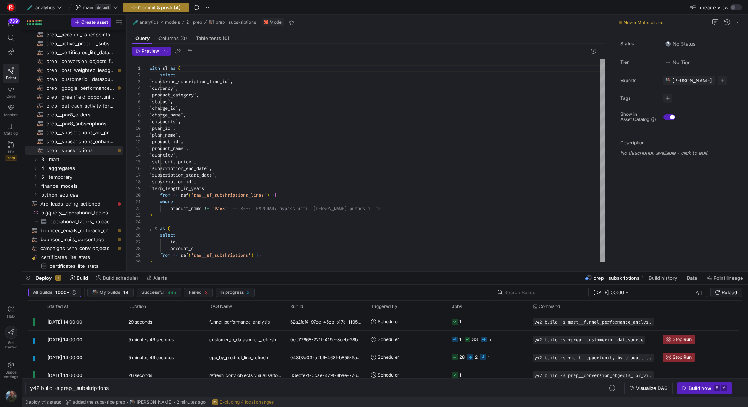
click at [170, 5] on span "Commit & push (4)" at bounding box center [159, 7] width 43 height 6
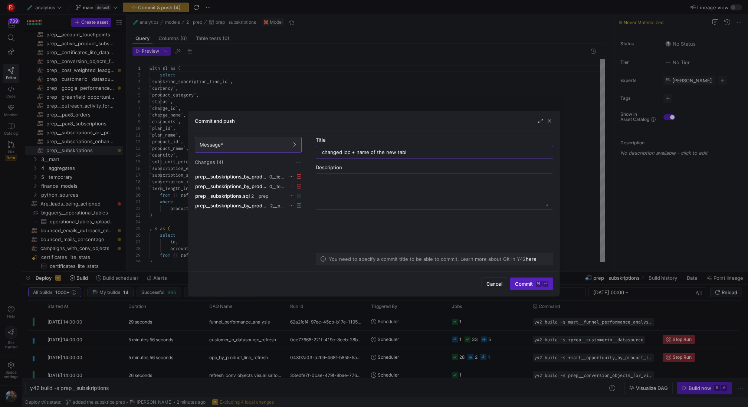
type input "changed loc + name of the new table"
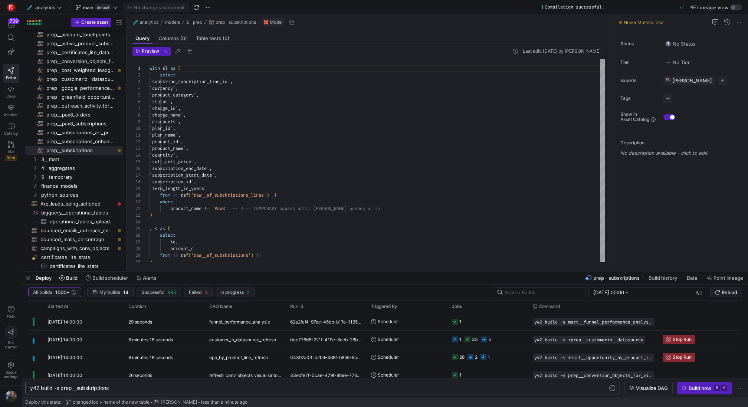
click at [144, 387] on div "y42 build -s prep__subskriptions" at bounding box center [319, 388] width 578 height 6
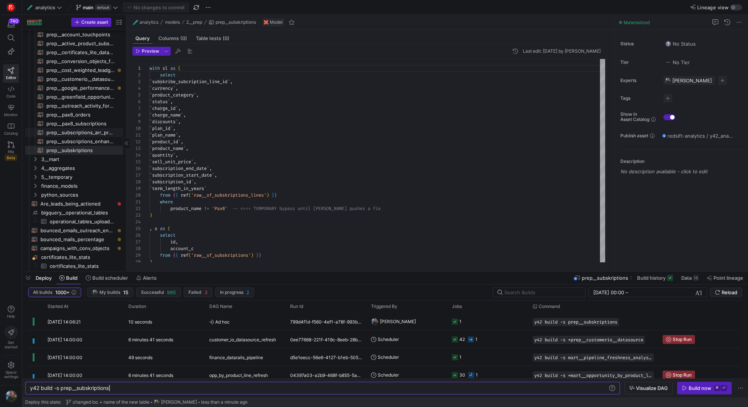
click at [85, 131] on span "prep__subscriptions_arr_processing​​​​​​​​​​" at bounding box center [80, 132] width 68 height 9
type textarea "y42 build -s prep__subscriptions_arr_processing"
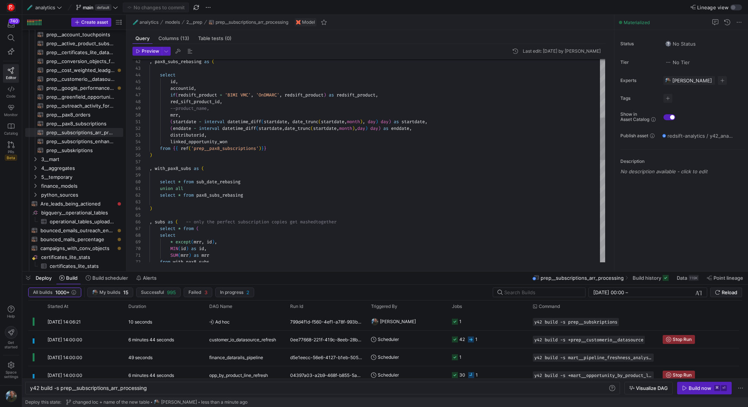
click at [262, 195] on div ", pax8_subs_rebasing as ( select id , accountid , if ( redsift_product = 'BIMI …" at bounding box center [377, 266] width 456 height 974
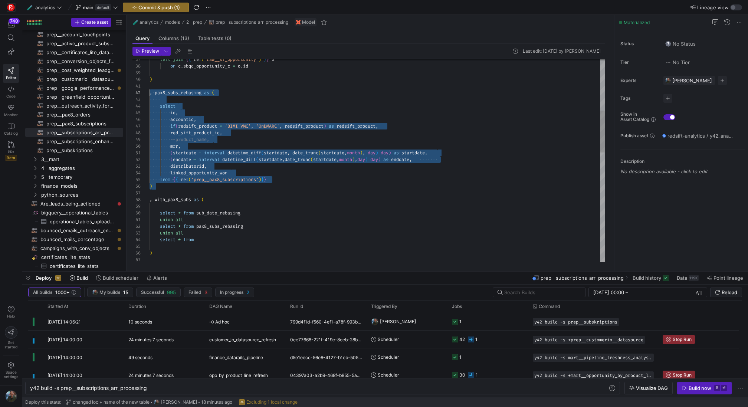
scroll to position [7, 0]
drag, startPoint x: 250, startPoint y: 189, endPoint x: 146, endPoint y: 92, distance: 141.7
click at [149, 92] on div "mrr , ( startdate - interval datetime_diff ( startdate , date_trunc ( startdate…" at bounding box center [377, 303] width 456 height 987
click at [162, 191] on div "mrr , ( startdate - interval datetime_diff ( startdate , date_trunc ( startdate…" at bounding box center [377, 303] width 456 height 987
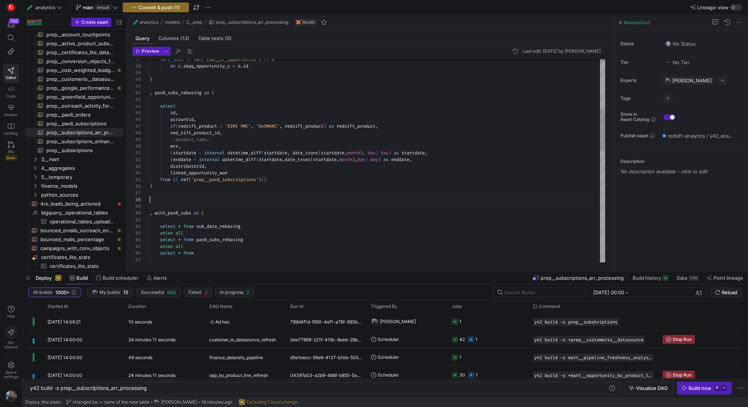
scroll to position [7, 3]
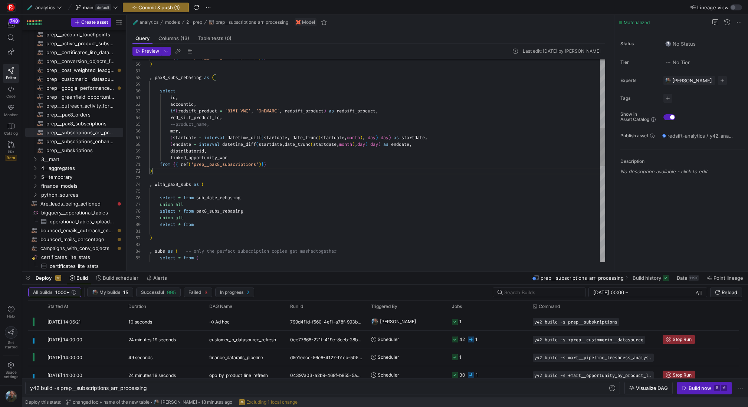
click at [165, 79] on div "from { { ref ( 'prep__pax8_subscriptions' ) } } ) , pax8_subs_rebasing as ( sel…" at bounding box center [377, 235] width 456 height 1094
click at [259, 97] on div "from { { ref ( 'prep__pax8_subscriptions' ) } } ) , subskribe_subs_rebasing as …" at bounding box center [377, 235] width 456 height 1094
type textarea "from {{ ref('prep__pax8_subscriptions')}} ) , with_pax8_subs as ( select * from…"
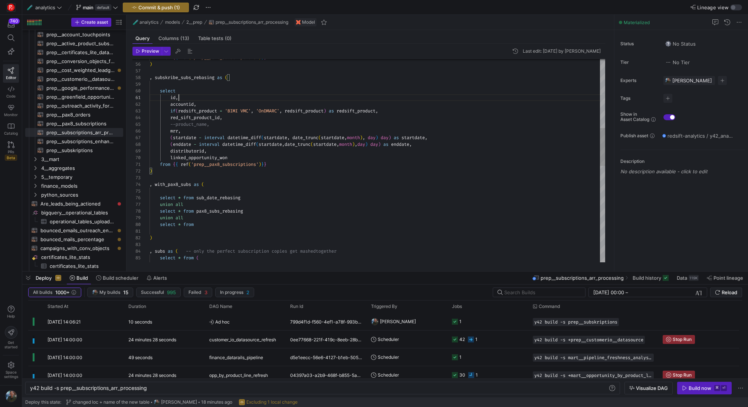
click at [275, 163] on div "from { { ref ( 'prep__pax8_subscriptions' ) } } ) , subskribe_subs_rebasing as …" at bounding box center [377, 235] width 456 height 1094
click at [308, 175] on div "from { { ref ( 'prep__pax8_subscriptions' ) } } ) , subskribe_subs_rebasing as …" at bounding box center [377, 235] width 456 height 1094
click at [308, 164] on div "from { { ref ( 'prep__pax8_subscriptions' ) } } ) , subskribe_subs_rebasing as …" at bounding box center [377, 235] width 456 height 1094
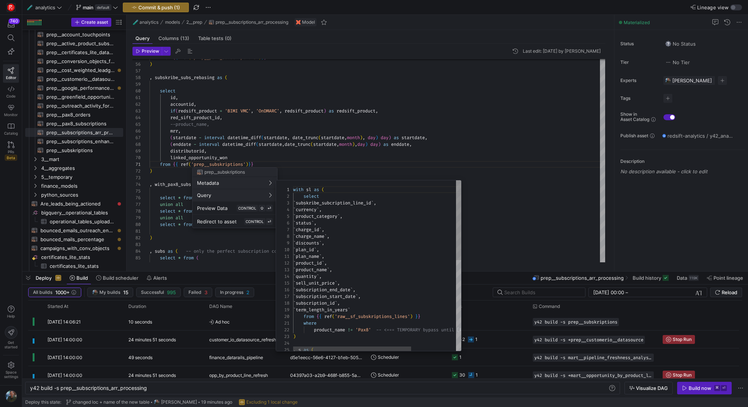
scroll to position [67, 0]
click at [355, 154] on div at bounding box center [374, 203] width 748 height 407
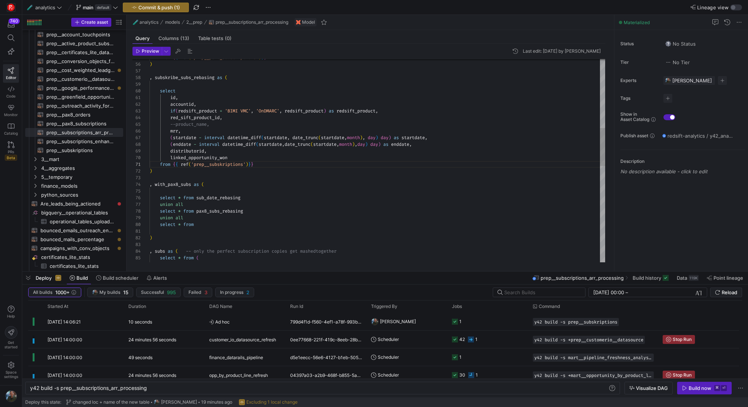
click at [202, 78] on div "from { { ref ( 'prep__pax8_subscriptions' ) } } ) , subskribe_subs_rebasing as …" at bounding box center [377, 235] width 456 height 1094
drag, startPoint x: 208, startPoint y: 223, endPoint x: 161, endPoint y: 223, distance: 47.5
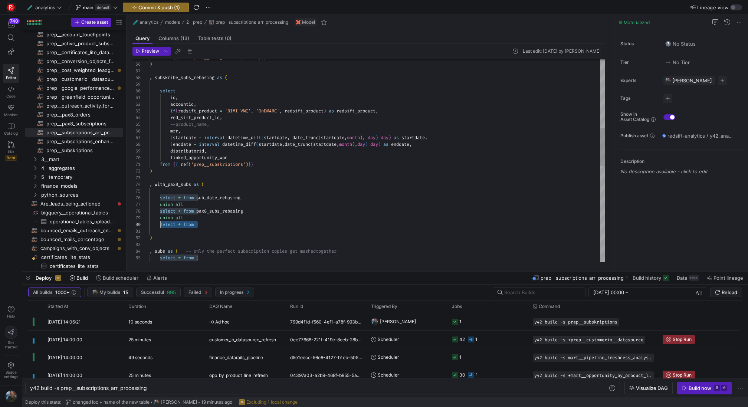
click at [161, 223] on div "from { { ref ( 'prep__pax8_subscriptions' ) } } ) , subskribe_subs_rebasing as …" at bounding box center [377, 235] width 456 height 1094
drag, startPoint x: 198, startPoint y: 211, endPoint x: 159, endPoint y: 211, distance: 38.6
click at [159, 211] on div "from { { ref ( 'prep__pax8_subscriptions' ) } } ) , subskribe_subs_rebasing as …" at bounding box center [377, 235] width 456 height 1094
click at [160, 225] on div "from { { ref ( 'prep__pax8_subscriptions' ) } } ) , subskribe_subs_rebasing as …" at bounding box center [377, 235] width 456 height 1094
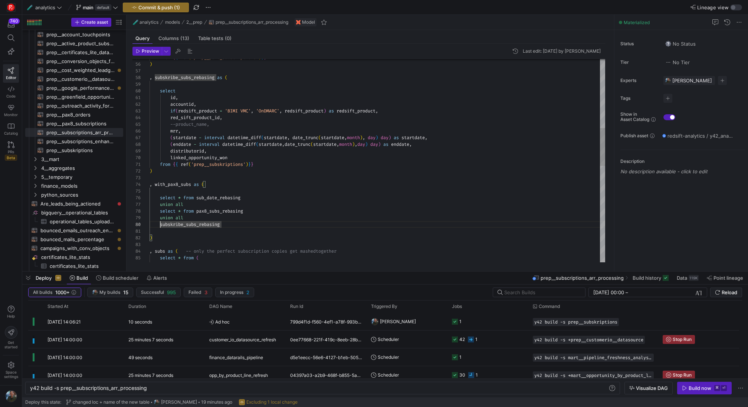
scroll to position [60, 48]
click at [285, 210] on div "from { { ref ( 'prep__pax8_subscriptions' ) } } ) , subskribe_subs_rebasing as …" at bounding box center [377, 235] width 456 height 1094
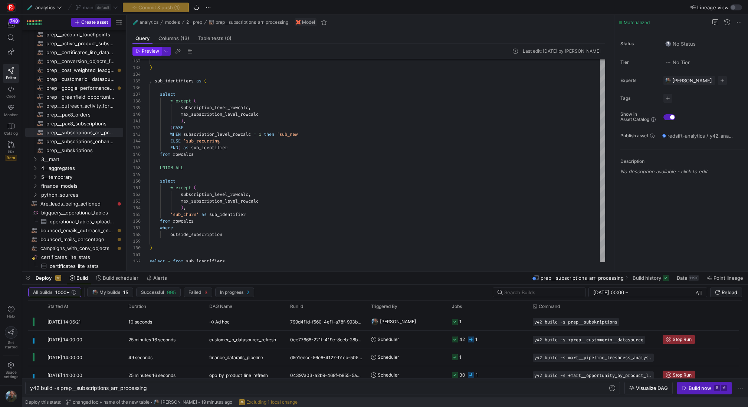
click at [154, 49] on span "Preview" at bounding box center [150, 51] width 17 height 5
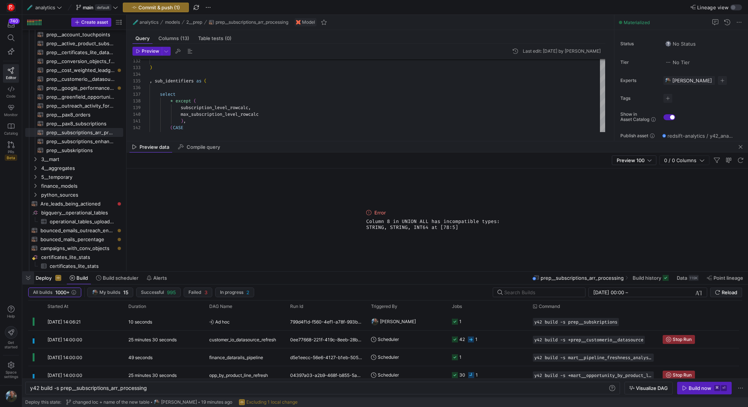
click at [33, 280] on span "button" at bounding box center [28, 278] width 12 height 13
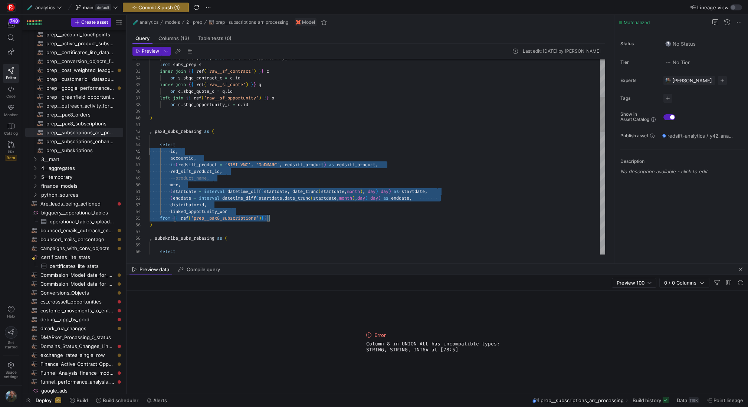
scroll to position [20, 0]
drag, startPoint x: 278, startPoint y: 216, endPoint x: 124, endPoint y: 144, distance: 170.8
click at [149, 144] on div "select , subskribe_subs_rebasing as ( ) from { { ref ( 'prep__pax8_subscription…" at bounding box center [377, 395] width 456 height 1094
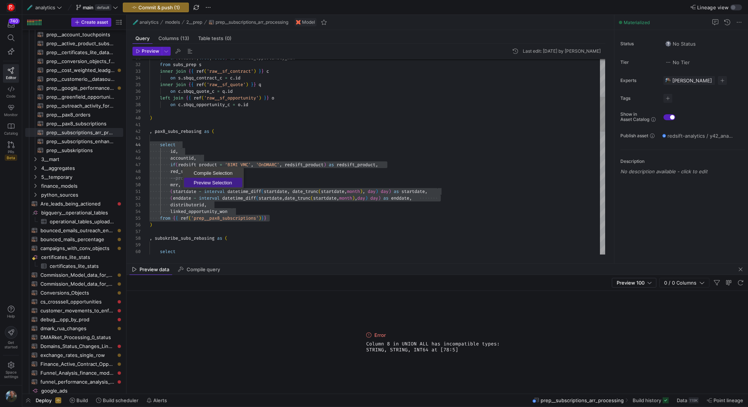
click at [199, 181] on span "Preview Selection" at bounding box center [213, 182] width 58 height 5
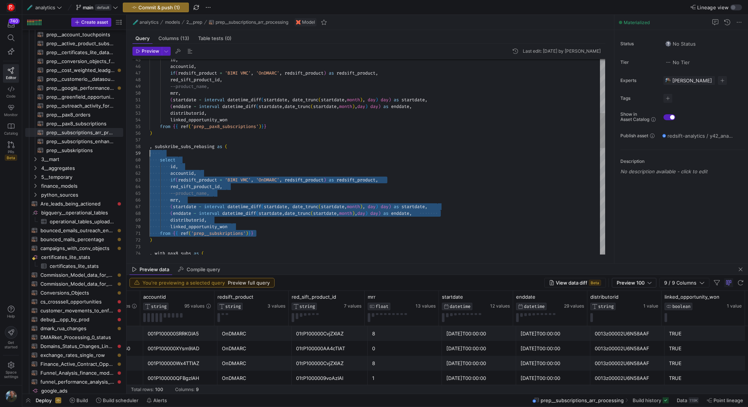
scroll to position [60, 0]
drag, startPoint x: 276, startPoint y: 233, endPoint x: 134, endPoint y: 158, distance: 160.8
click at [149, 158] on div "select id , accountid , if ( redsift_product = 'BIMI VMC' , 'OnDMARC' , redsift…" at bounding box center [377, 304] width 456 height 1094
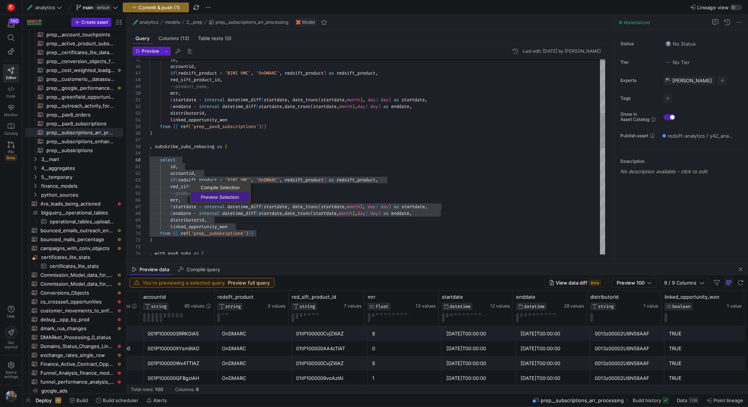
click at [220, 198] on span "Preview Selection" at bounding box center [220, 197] width 58 height 5
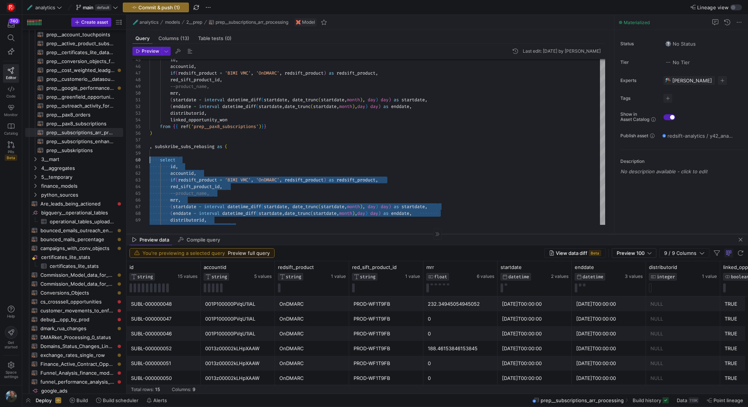
drag, startPoint x: 278, startPoint y: 263, endPoint x: 279, endPoint y: 233, distance: 29.7
click at [279, 234] on div at bounding box center [436, 234] width 621 height 0
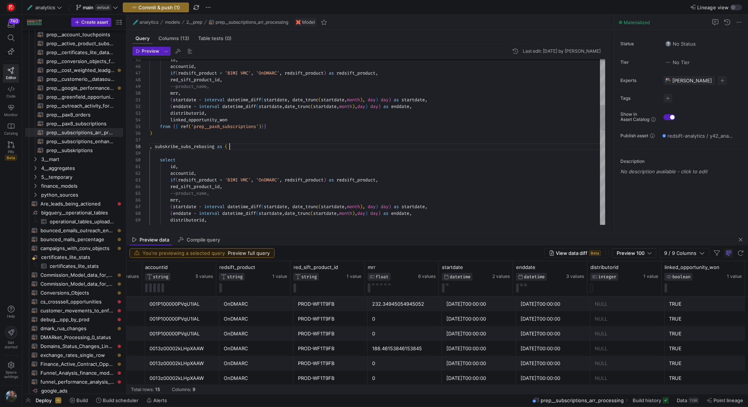
scroll to position [47, 80]
click at [290, 144] on div "select id , accountid , if ( redsift_product = 'BIMI VMC' , 'OnDMARC' , redsift…" at bounding box center [377, 304] width 456 height 1094
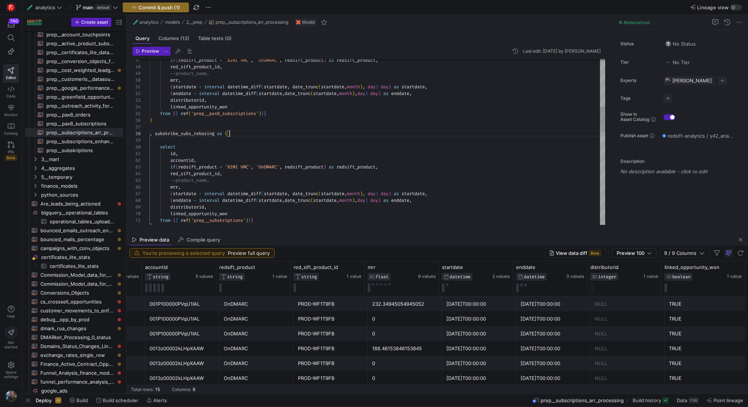
scroll to position [53, 22]
click at [171, 207] on div "select id , accountid , if ( redsift_product = 'BIMI VMC' , 'OnDMARC' , redsift…" at bounding box center [377, 291] width 456 height 1094
click at [202, 205] on div "select id , accountid , if ( redsift_product = 'BIMI VMC' , 'OnDMARC' , redsift…" at bounding box center [377, 291] width 456 height 1094
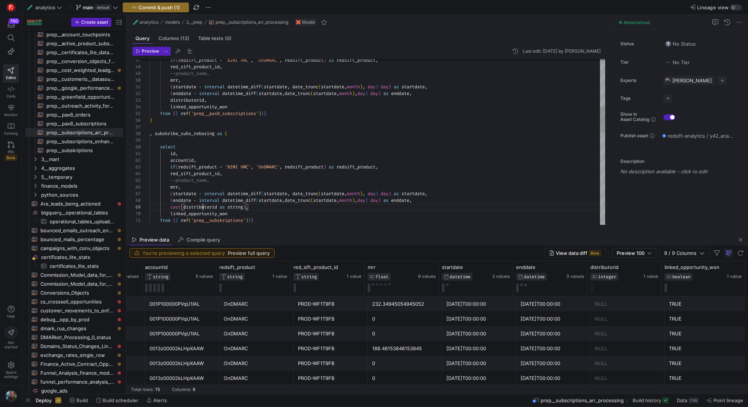
click at [202, 205] on div "select id , accountid , if ( redsift_product = 'BIMI VMC' , 'OnDMARC' , redsift…" at bounding box center [377, 291] width 456 height 1094
click at [249, 207] on div "select id , accountid , if ( redsift_product = 'BIMI VMC' , 'OnDMARC' , redsift…" at bounding box center [377, 291] width 456 height 1094
click at [299, 205] on div "select id , accountid , if ( redsift_product = 'BIMI VMC' , 'OnDMARC' , redsift…" at bounding box center [377, 291] width 456 height 1094
click at [250, 207] on div "select id , accountid , if ( redsift_product = 'BIMI VMC' , 'OnDMARC' , redsift…" at bounding box center [377, 291] width 456 height 1094
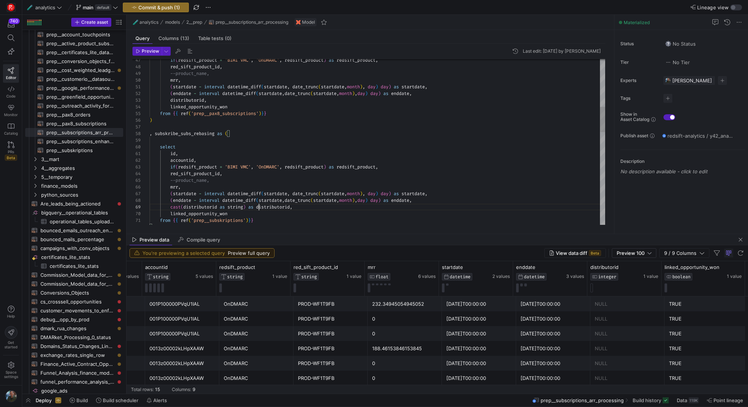
click at [335, 216] on div "select id , accountid , if ( redsift_product = 'BIMI VMC' , 'OnDMARC' , redsift…" at bounding box center [377, 291] width 456 height 1094
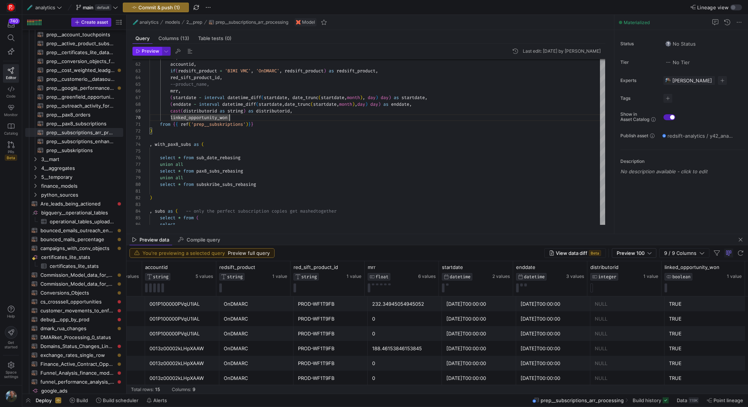
click at [148, 52] on span "Preview" at bounding box center [150, 51] width 17 height 5
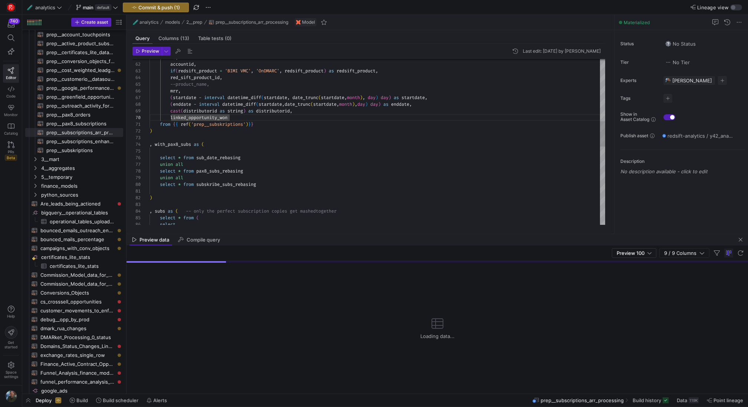
type textarea "from {{ ref('prep__subskriptions')}} ) , with_pax8_subs as ( select * from sub_…"
click at [302, 130] on div "id , accountid , if ( redsift_product = 'BIMI VMC' , 'OnDMARC' , redsift_produc…" at bounding box center [377, 195] width 456 height 1094
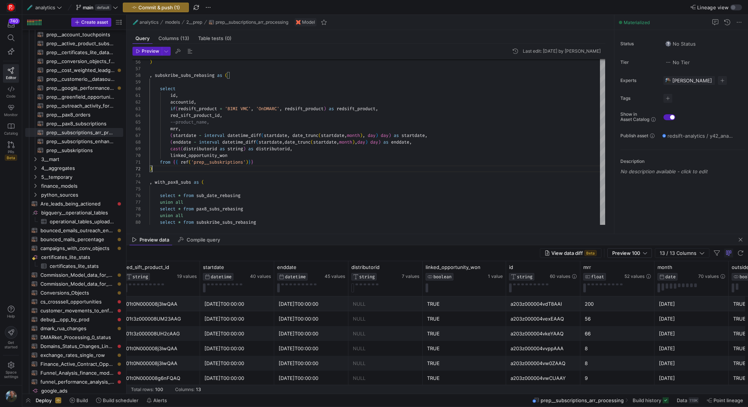
scroll to position [0, 114]
